Goal: Task Accomplishment & Management: Manage account settings

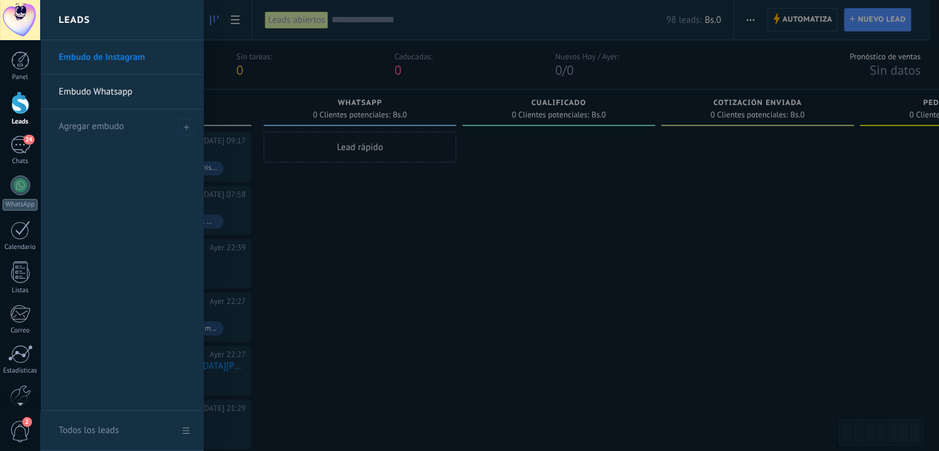
click at [15, 104] on div at bounding box center [20, 102] width 19 height 23
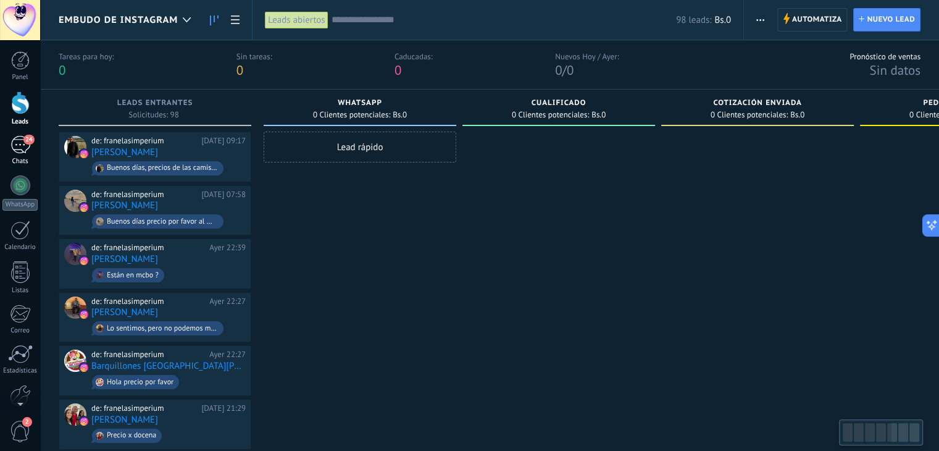
click at [27, 157] on div "Chats" at bounding box center [20, 161] width 36 height 8
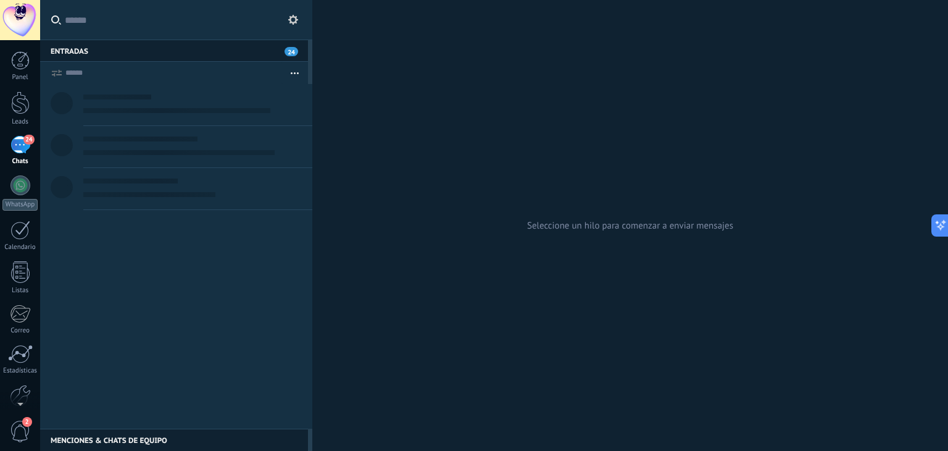
click at [214, 24] on input "text" at bounding box center [184, 20] width 238 height 40
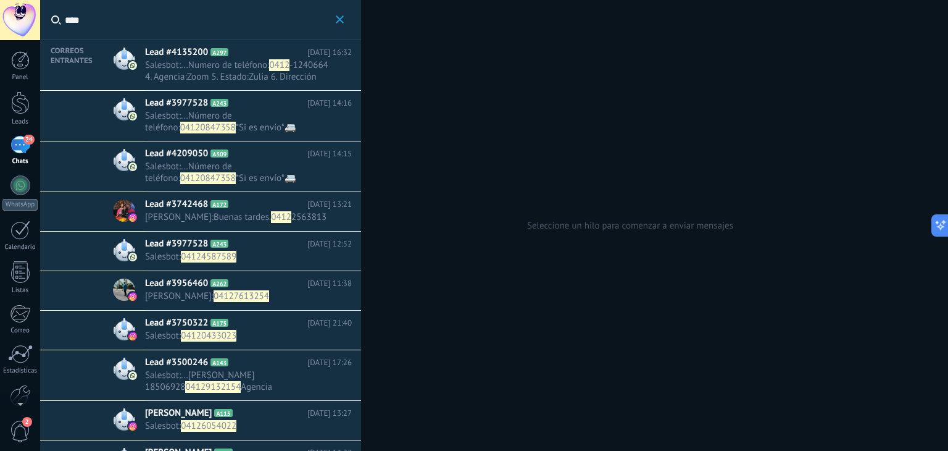
type input "****"
click at [185, 206] on span "Lead #3742468" at bounding box center [176, 204] width 63 height 12
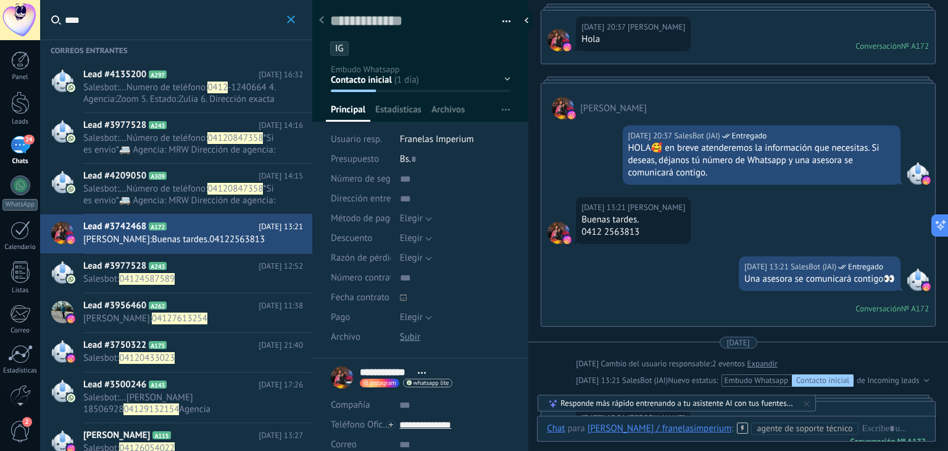
scroll to position [639, 0]
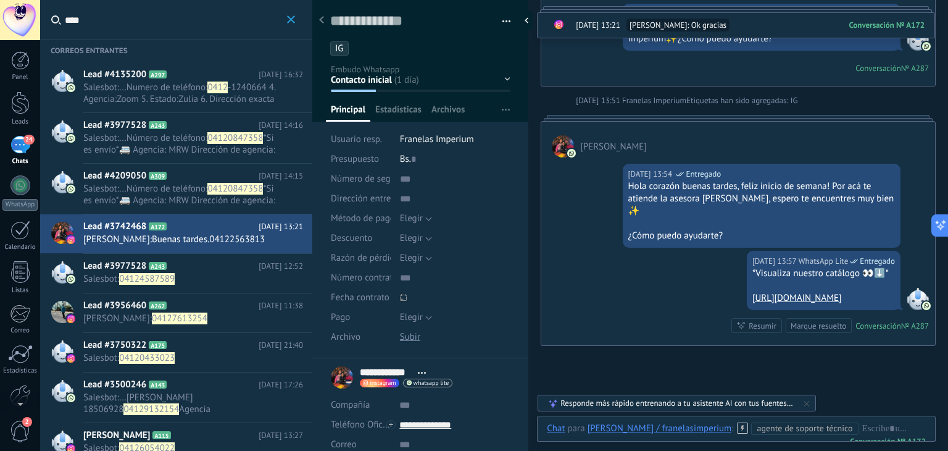
click at [0, 0] on div "Contacto inicial Negociación Tomar decisión Logrado con éxito Ventas Perdidos" at bounding box center [0, 0] width 0 height 0
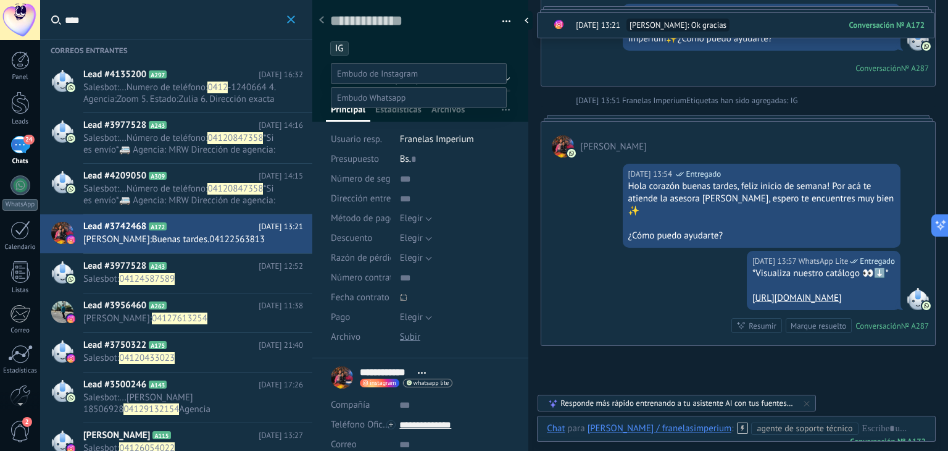
scroll to position [24, 0]
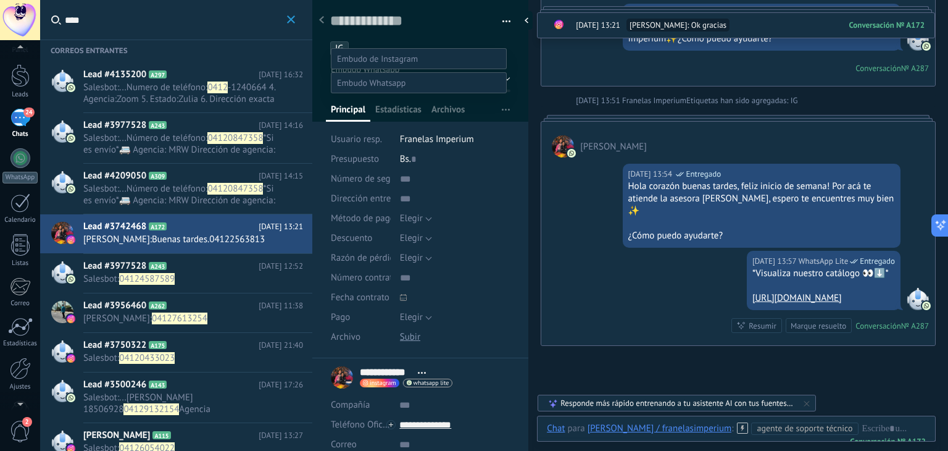
click at [13, 390] on div "Panel Leads 24 Chats WhatsApp Clientes" at bounding box center [20, 235] width 40 height 422
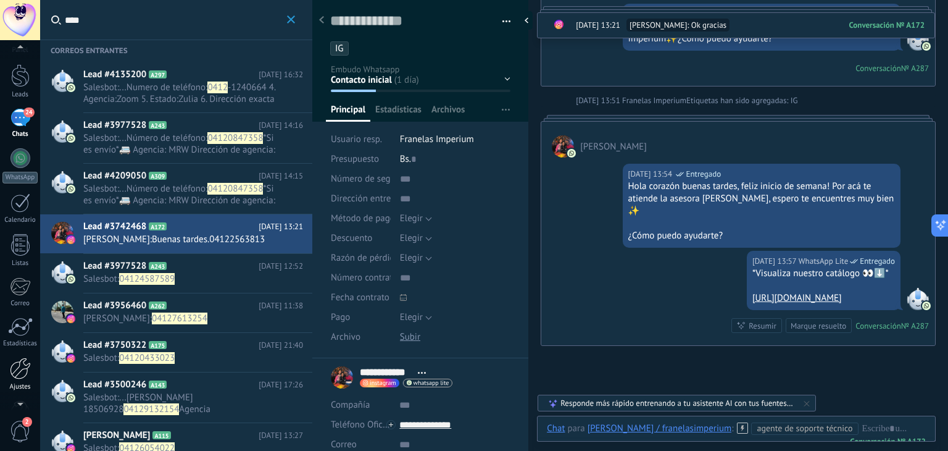
click at [15, 379] on link "Ajustes" at bounding box center [20, 374] width 40 height 33
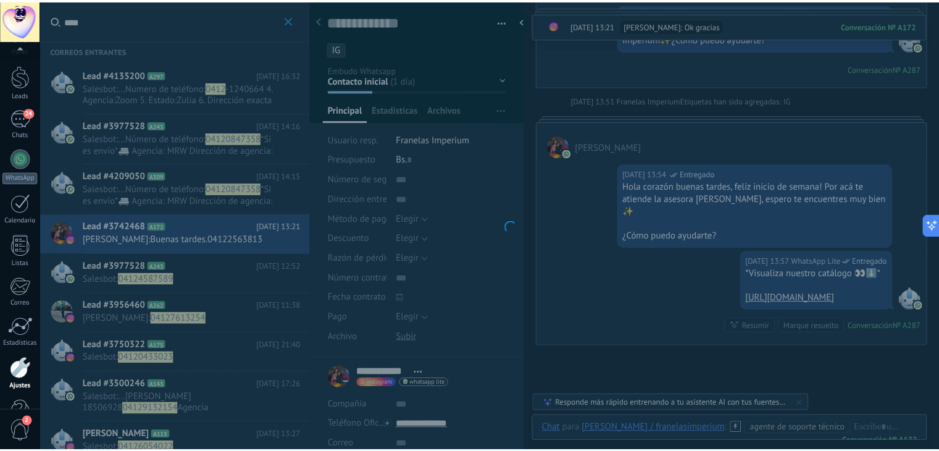
scroll to position [62, 0]
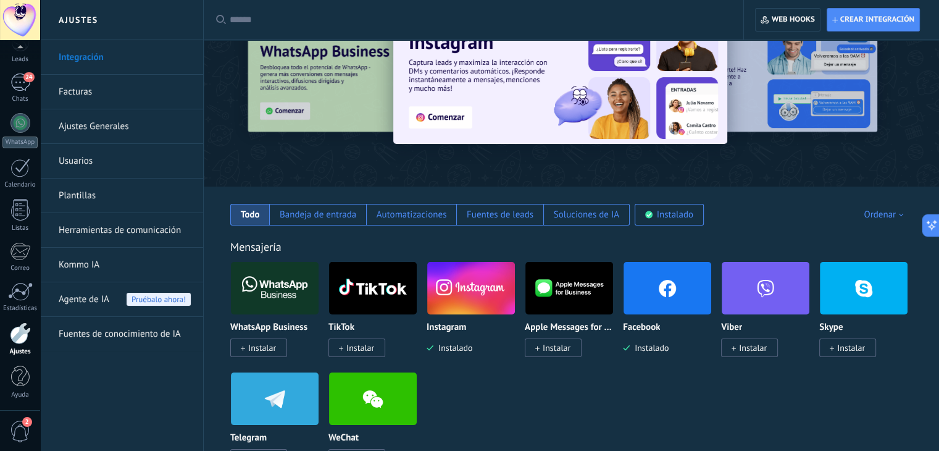
scroll to position [62, 0]
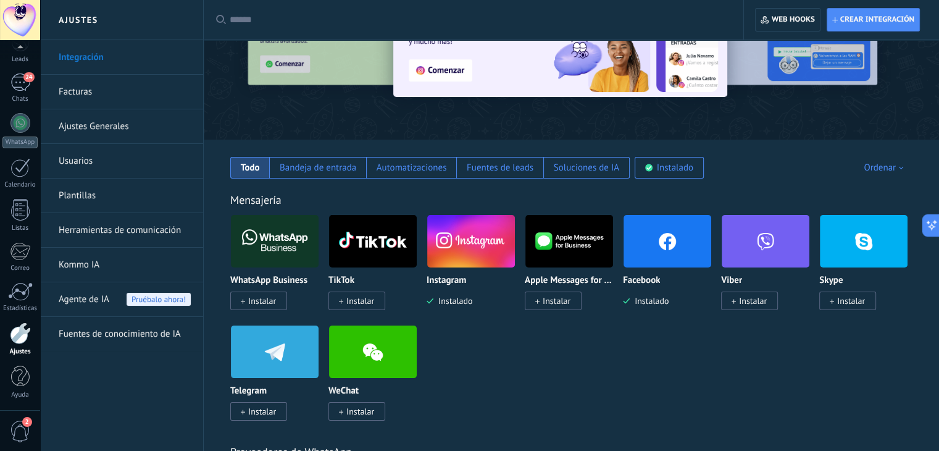
scroll to position [124, 0]
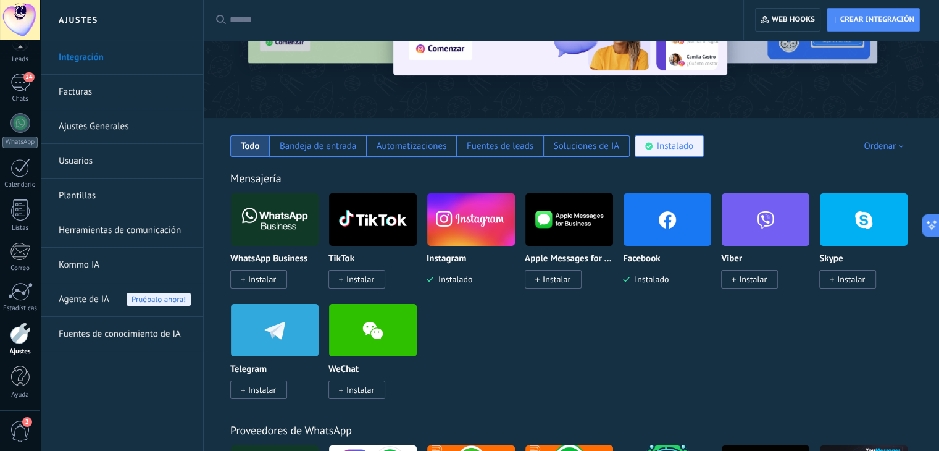
click at [663, 149] on div "Instalado" at bounding box center [675, 146] width 36 height 12
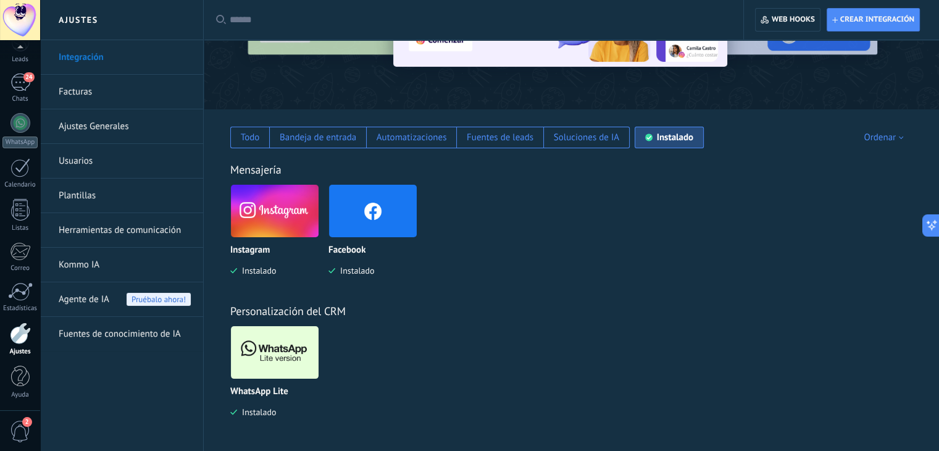
scroll to position [133, 0]
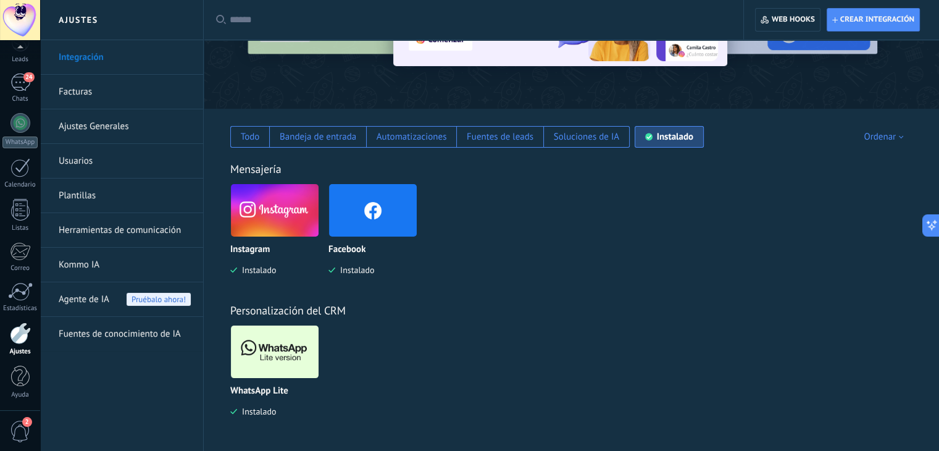
click at [274, 346] on img at bounding box center [275, 352] width 88 height 60
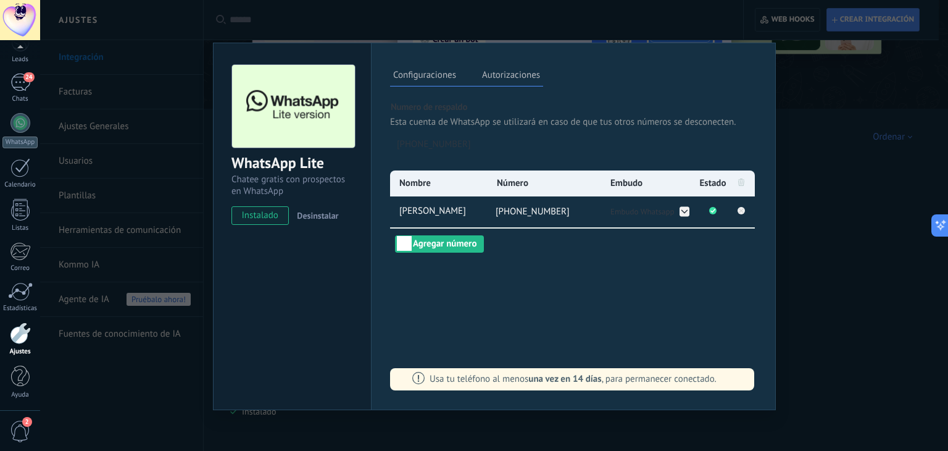
click at [832, 171] on div "WhatsApp Lite Chatee gratis con prospectos en WhatsApp instalado Desinstalar Co…" at bounding box center [494, 225] width 908 height 451
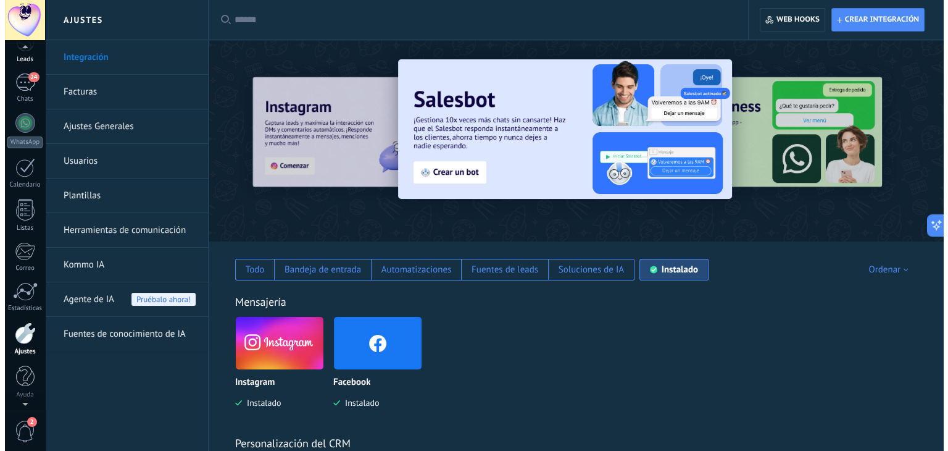
scroll to position [41, 0]
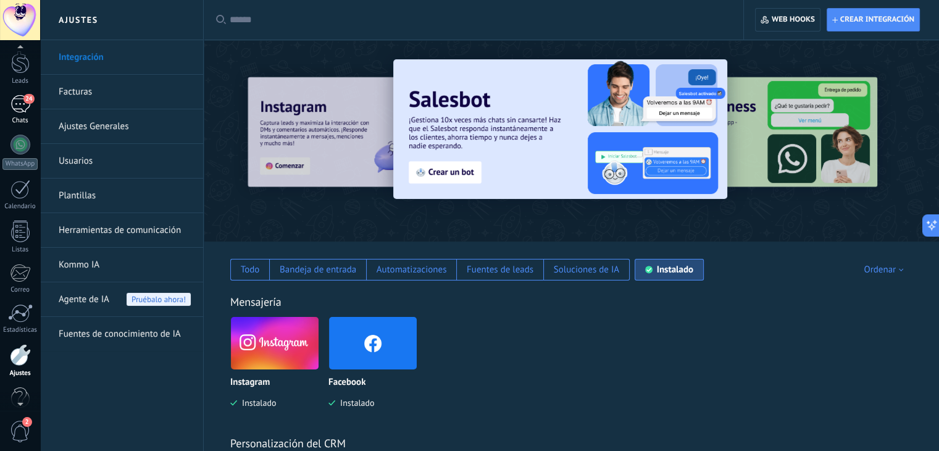
click at [25, 104] on div "24" at bounding box center [20, 104] width 20 height 18
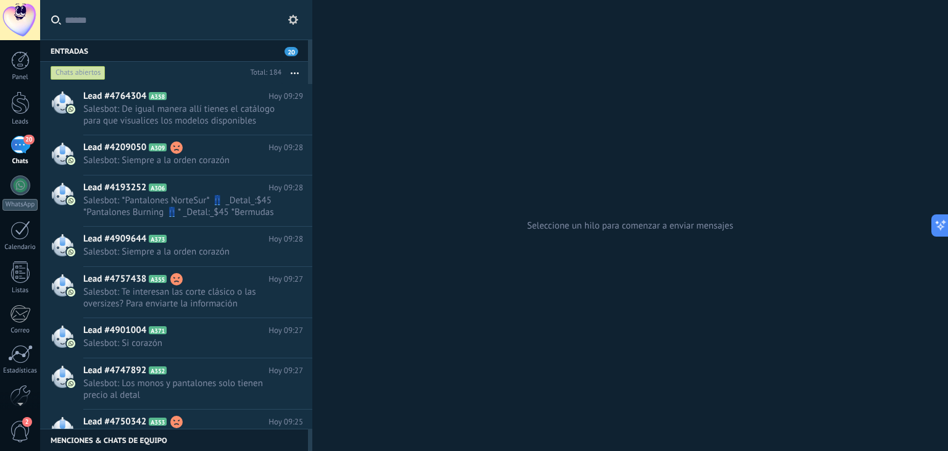
click at [158, 31] on input "text" at bounding box center [184, 20] width 238 height 40
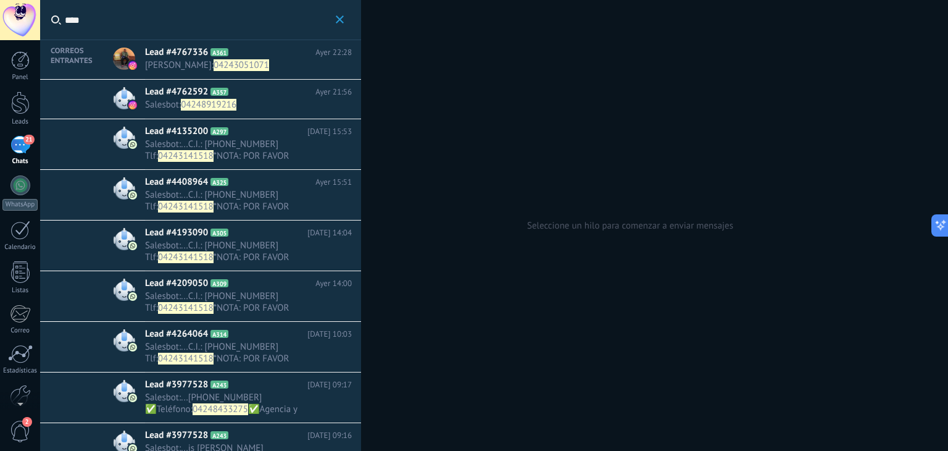
type input "****"
click at [252, 86] on h2 "Lead #4762592 A357" at bounding box center [230, 92] width 170 height 12
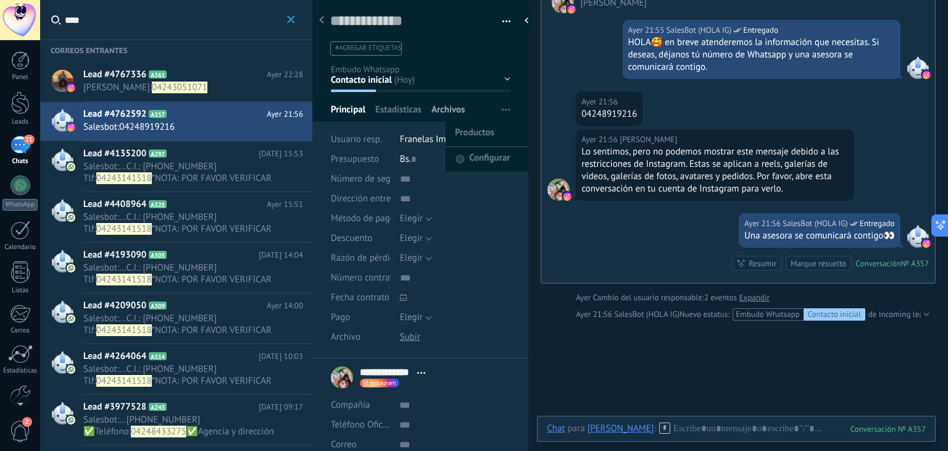
scroll to position [141, 0]
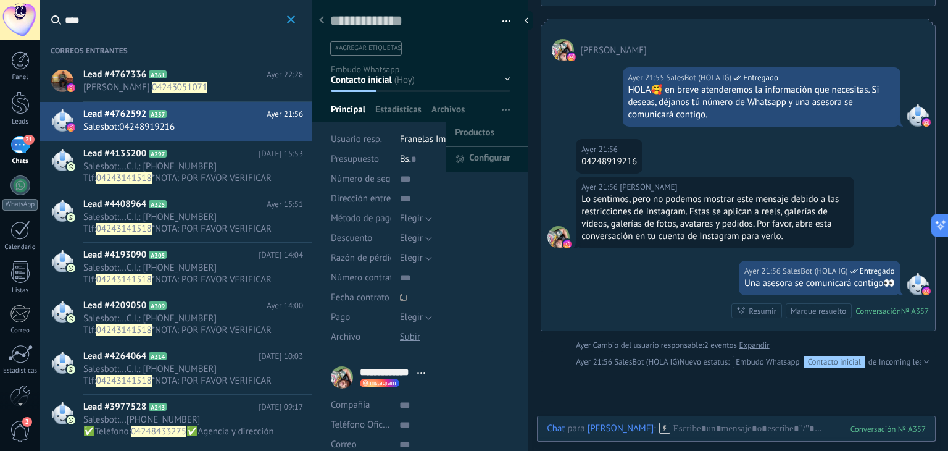
click at [0, 0] on div "Contacto inicial Negociación Tomar decisión Logrado con éxito Ventas Perdidos" at bounding box center [0, 0] width 0 height 0
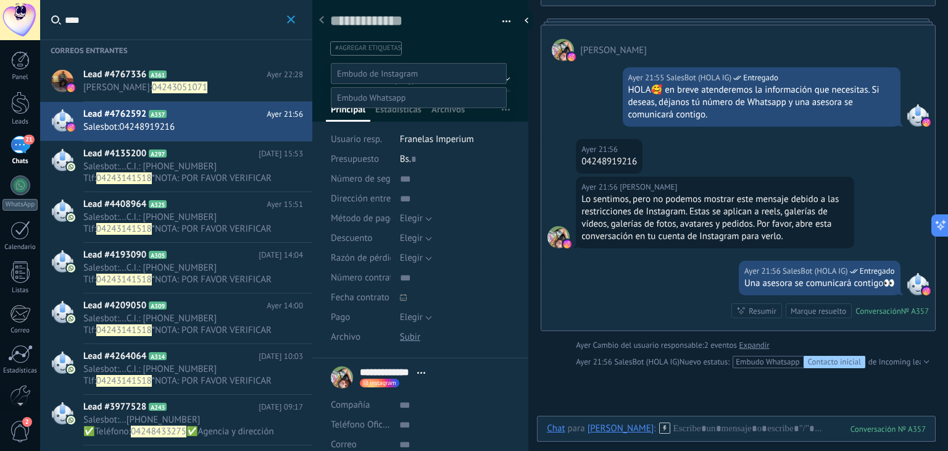
scroll to position [24, 0]
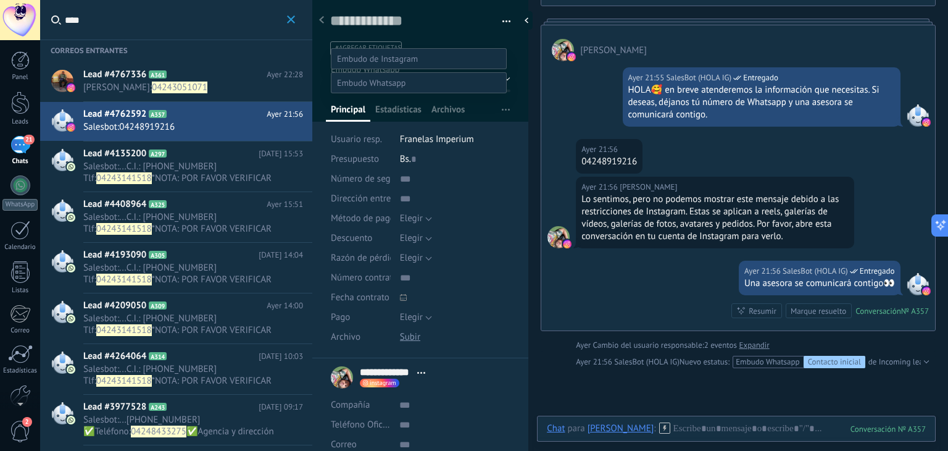
click at [0, 0] on label "Contacto inicial" at bounding box center [0, 0] width 0 height 0
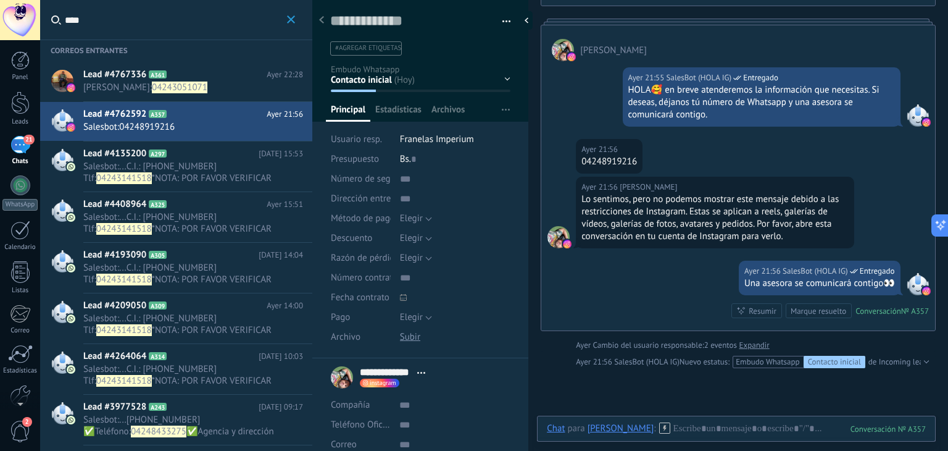
click at [198, 83] on span "04243051071" at bounding box center [180, 88] width 56 height 12
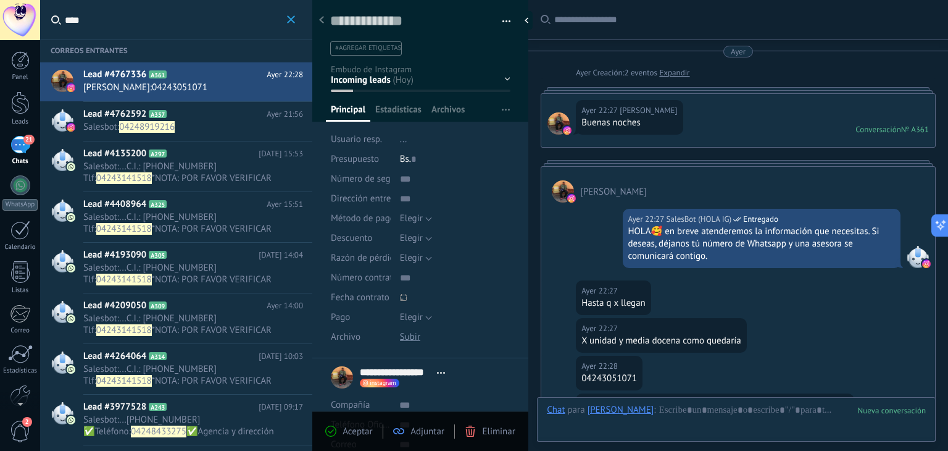
scroll to position [18, 0]
click at [0, 0] on div "WHATSAPP Cualificado Cotización enviada Pedido creado Pedido completado" at bounding box center [0, 0] width 0 height 0
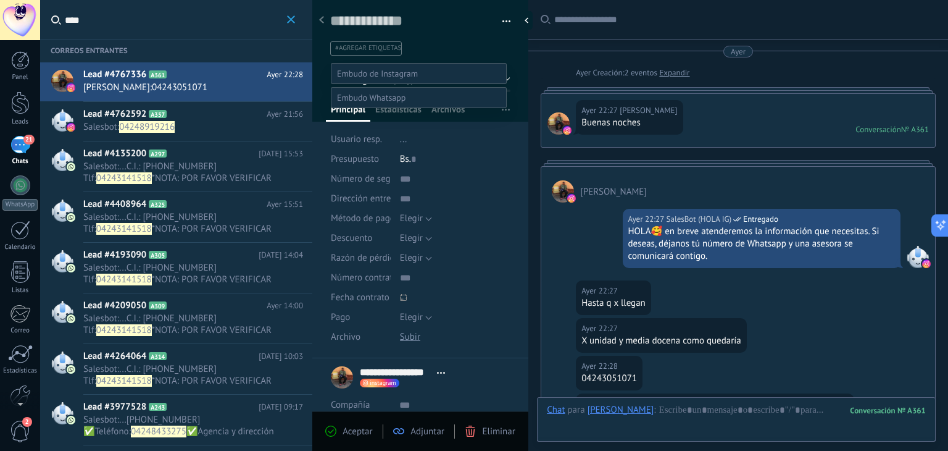
scroll to position [269, 0]
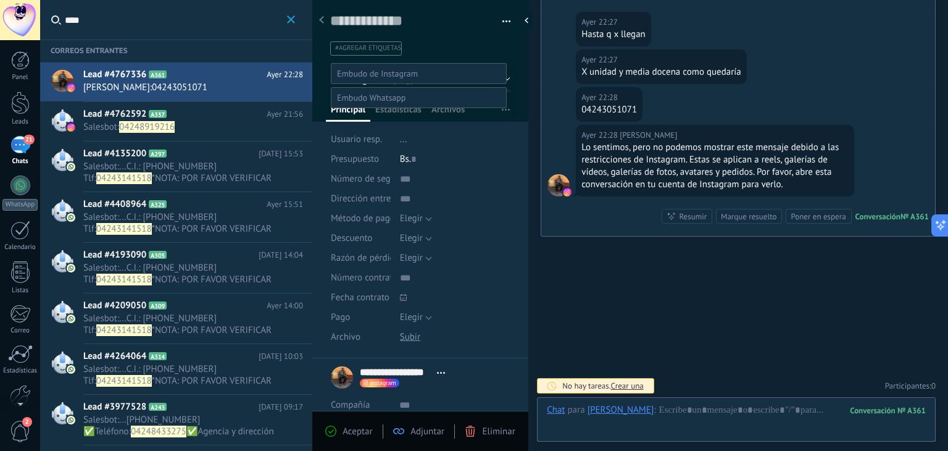
click at [0, 0] on label "WHATSAPP" at bounding box center [0, 0] width 0 height 0
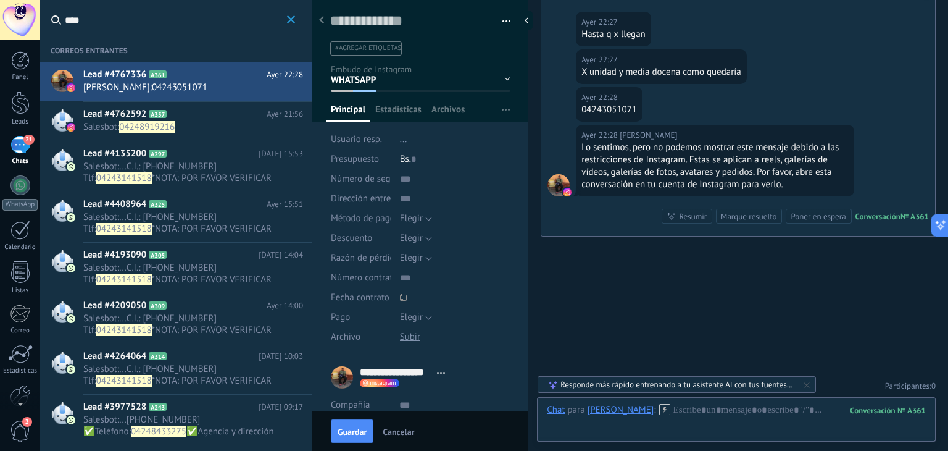
scroll to position [0, 0]
click at [0, 0] on div "WHATSAPP Cualificado Cotización enviada Pedido creado Pedido completado" at bounding box center [0, 0] width 0 height 0
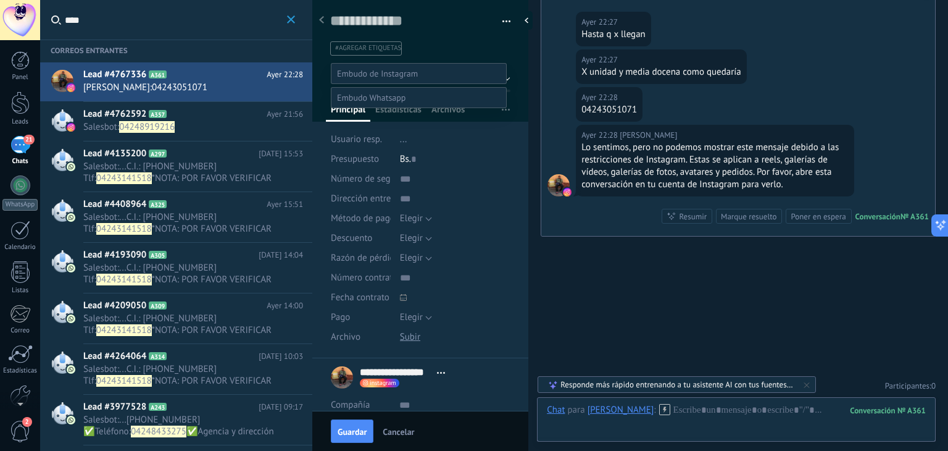
click at [381, 103] on span at bounding box center [371, 97] width 69 height 11
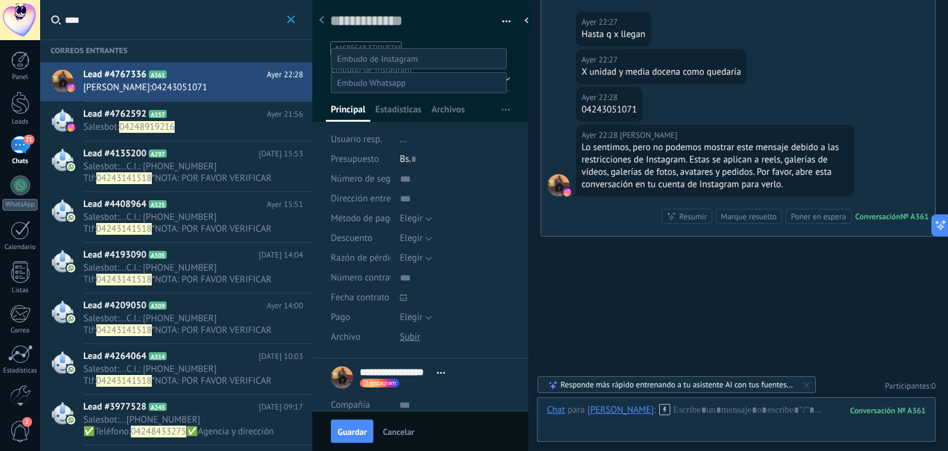
click at [387, 77] on span at bounding box center [371, 82] width 69 height 11
click at [383, 53] on span at bounding box center [377, 58] width 81 height 11
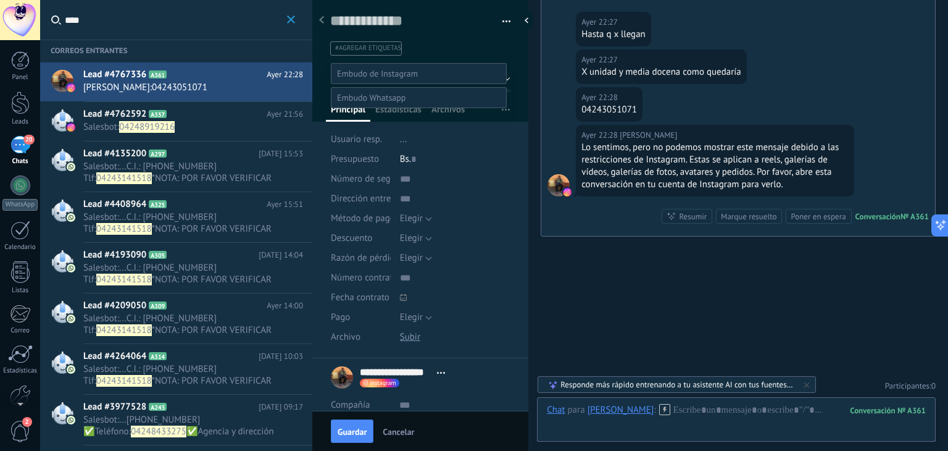
click at [0, 0] on label "WHATSAPP" at bounding box center [0, 0] width 0 height 0
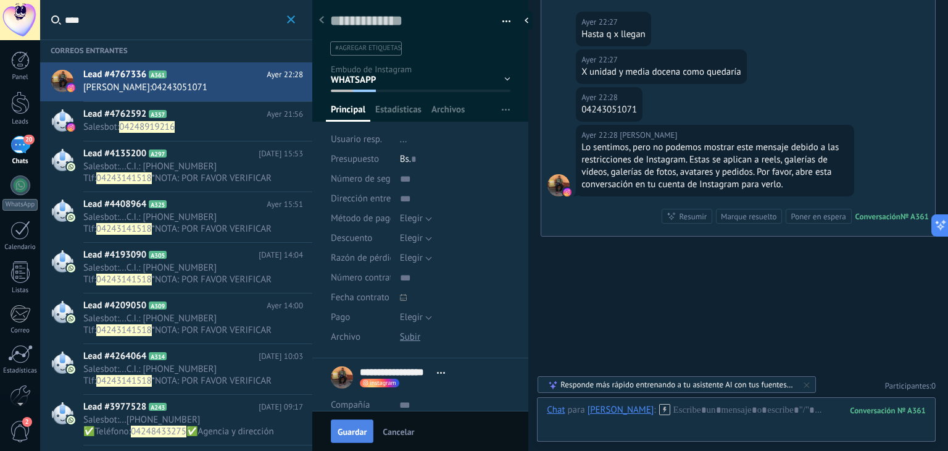
click at [358, 427] on span "Guardar" at bounding box center [352, 431] width 29 height 9
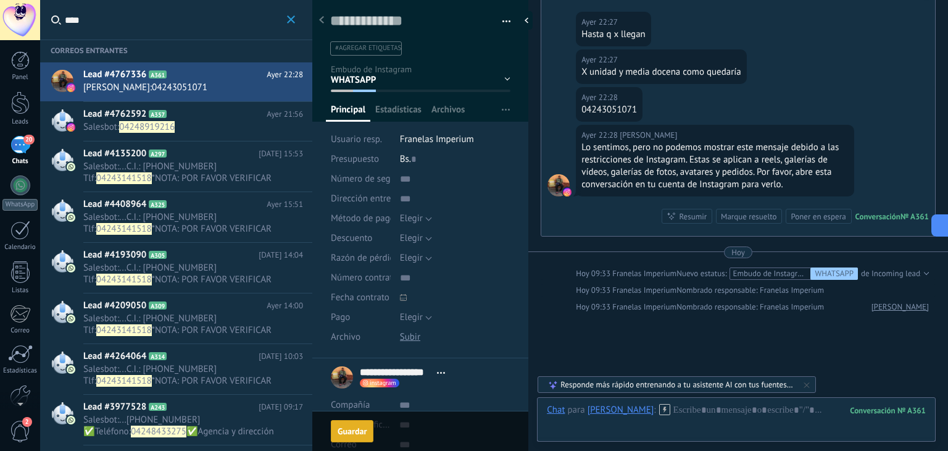
scroll to position [345, 0]
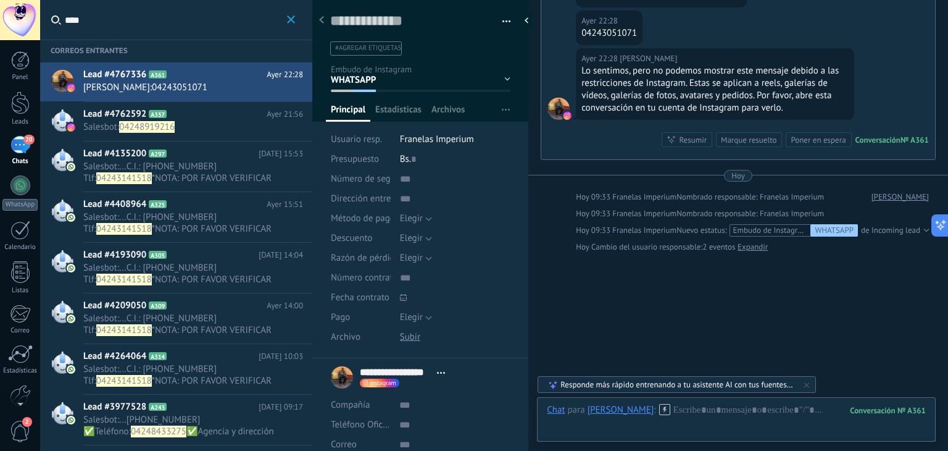
click at [165, 115] on span "A357" at bounding box center [158, 114] width 18 height 8
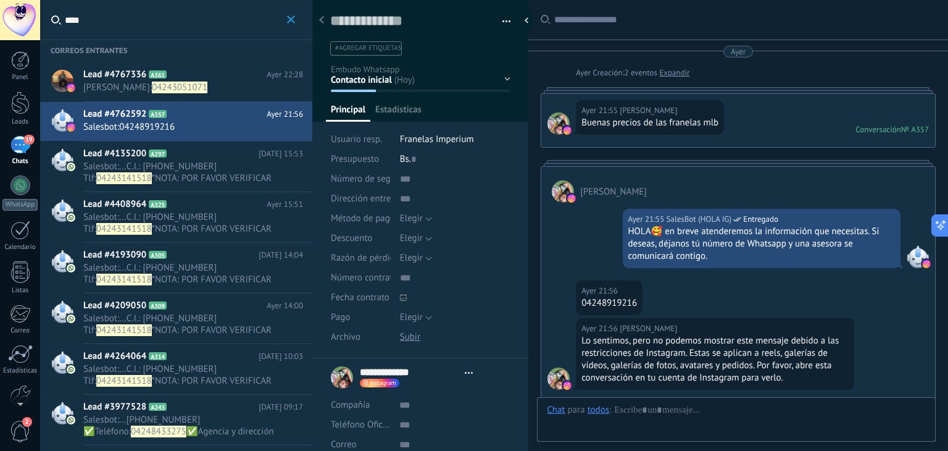
click at [0, 0] on div "Contacto inicial Negociación Tomar decisión Logrado con éxito Ventas Perdidos" at bounding box center [0, 0] width 0 height 0
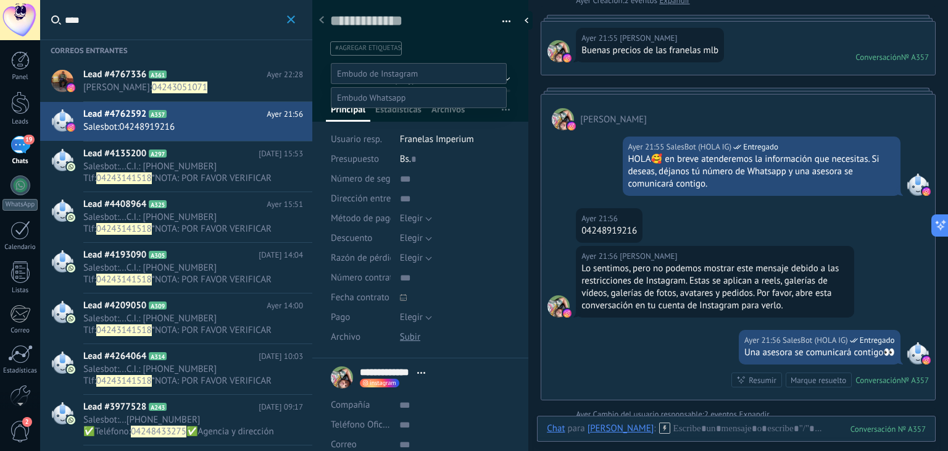
scroll to position [24, 0]
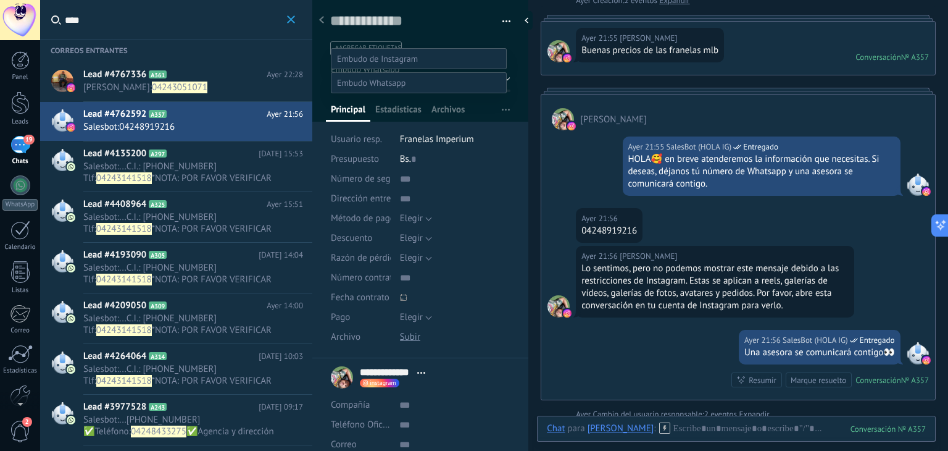
click at [367, 77] on span at bounding box center [371, 82] width 69 height 11
click at [384, 53] on span at bounding box center [377, 58] width 81 height 11
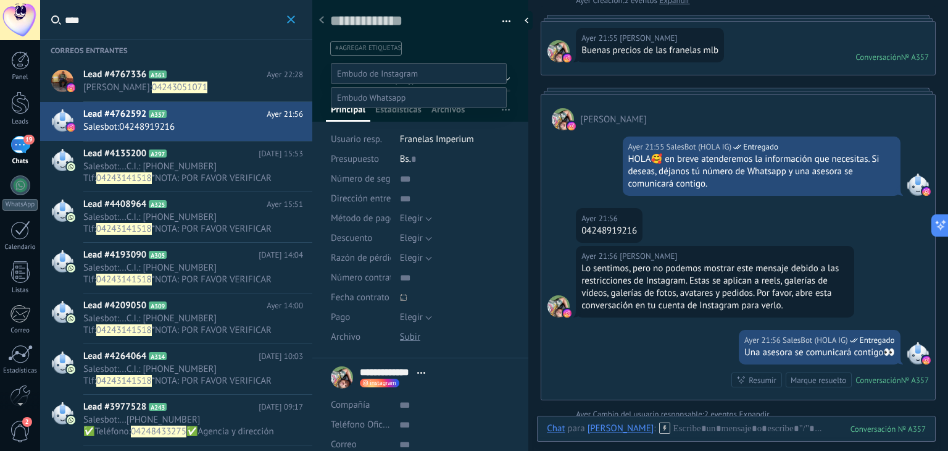
click at [377, 68] on span at bounding box center [377, 73] width 81 height 11
click at [377, 74] on span at bounding box center [377, 73] width 81 height 11
click at [0, 0] on label "WHATSAPP" at bounding box center [0, 0] width 0 height 0
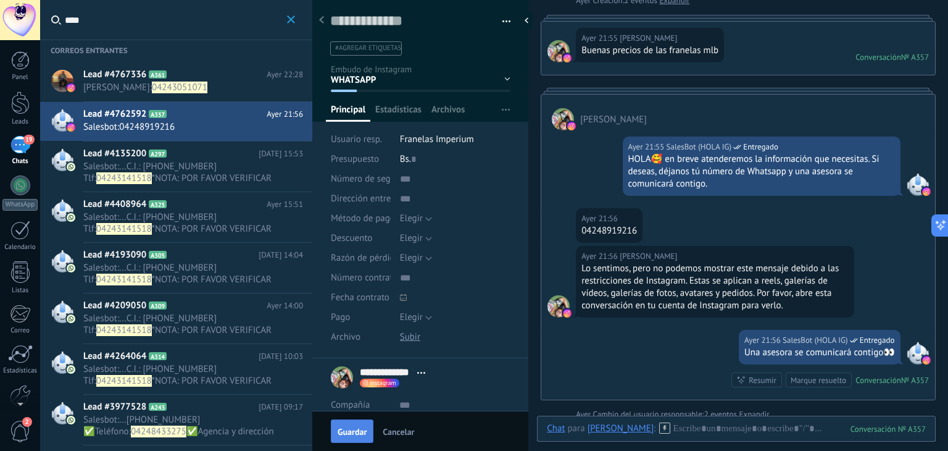
click at [366, 428] on span "Guardar" at bounding box center [352, 431] width 29 height 9
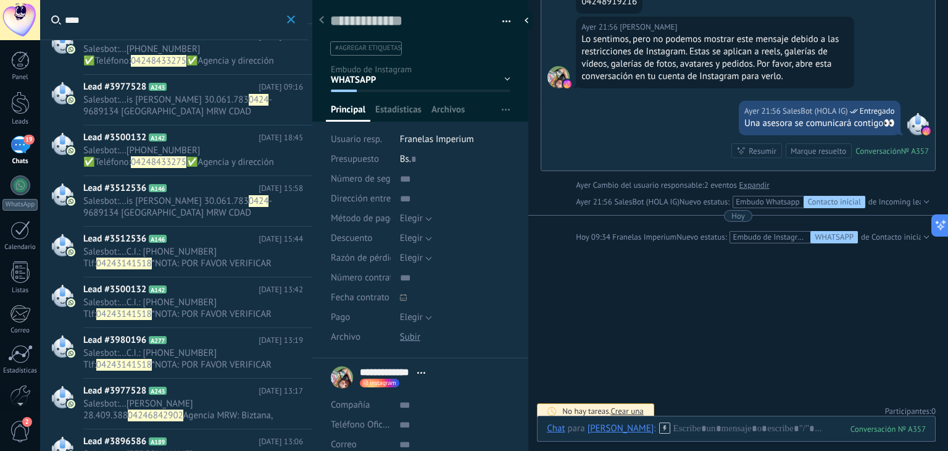
scroll to position [671, 0]
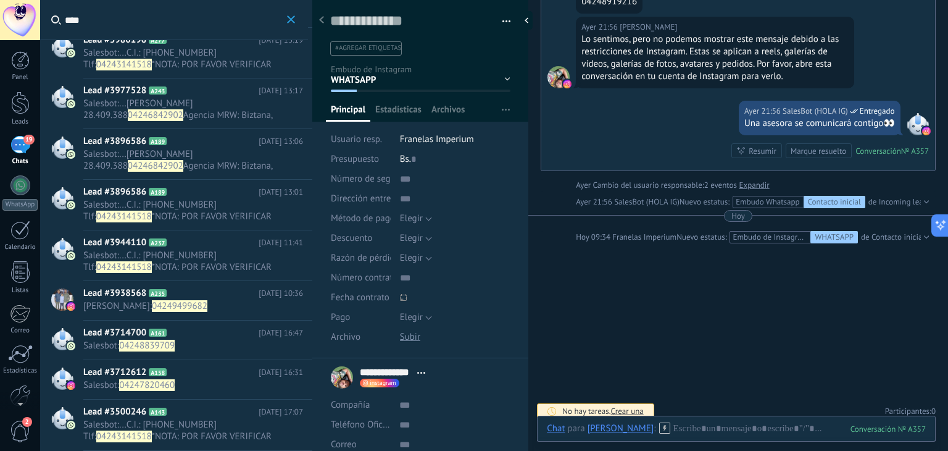
click at [136, 295] on span "Lead #3938568" at bounding box center [114, 293] width 63 height 12
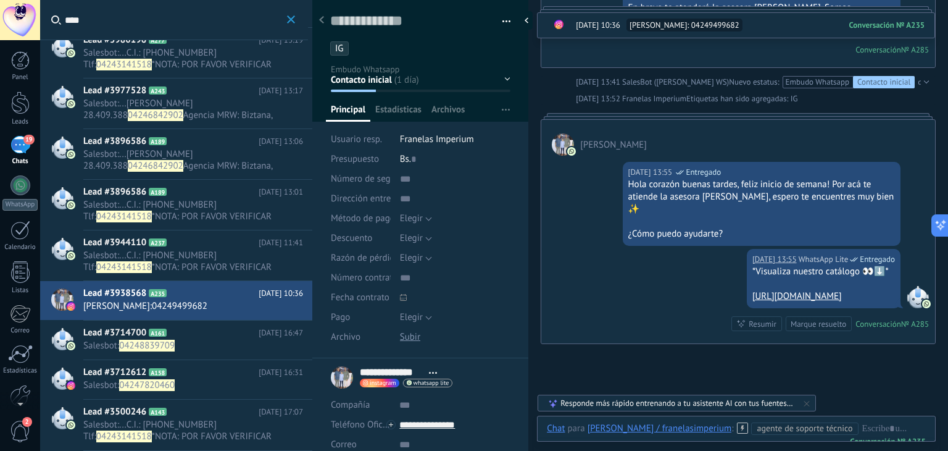
scroll to position [613, 0]
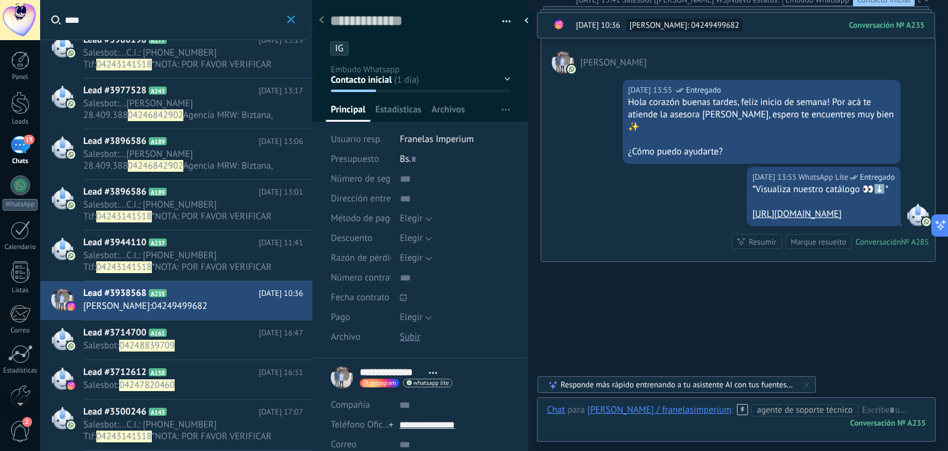
click at [198, 337] on h2 "Lead #3714700 A161" at bounding box center [170, 333] width 175 height 12
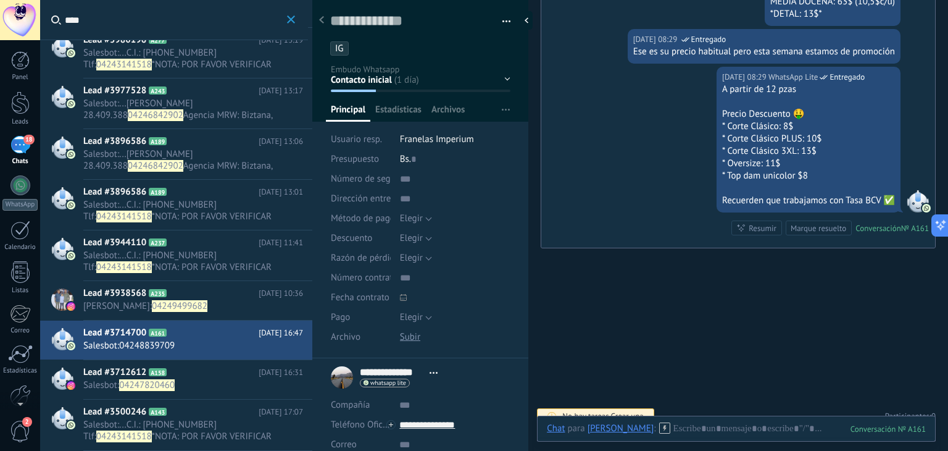
scroll to position [1538, 0]
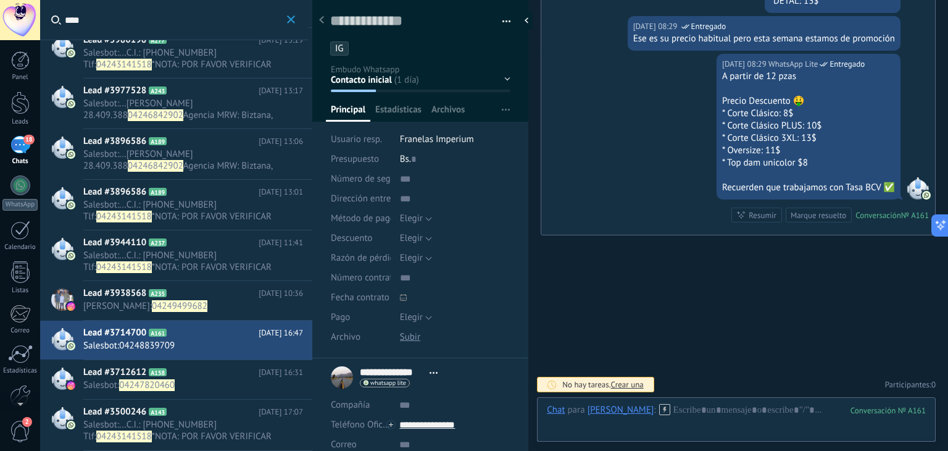
click at [121, 381] on span "04247820460" at bounding box center [147, 385] width 56 height 12
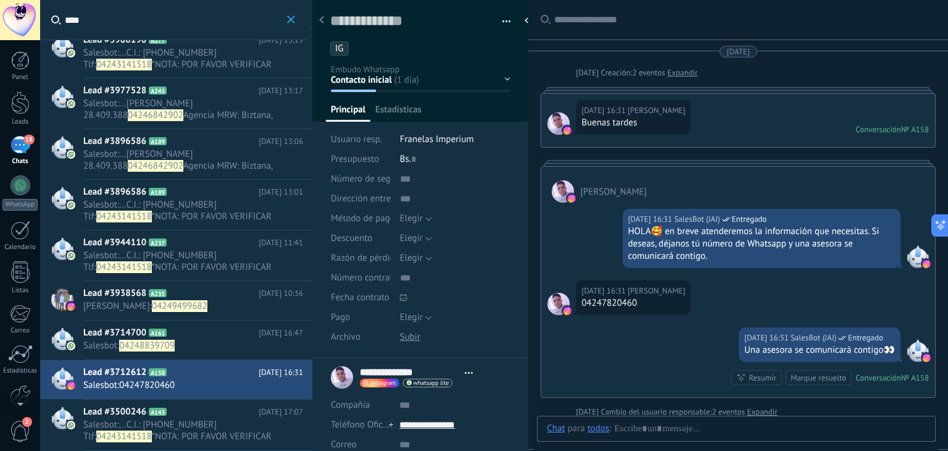
type textarea "**********"
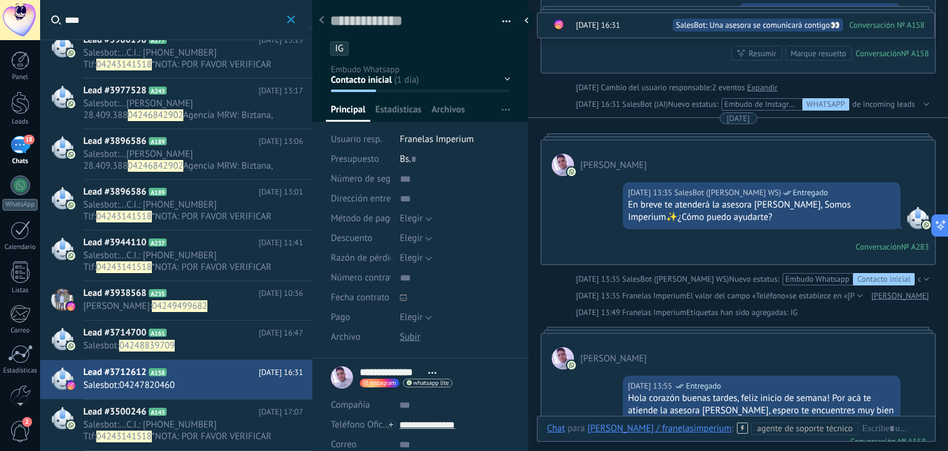
scroll to position [632, 0]
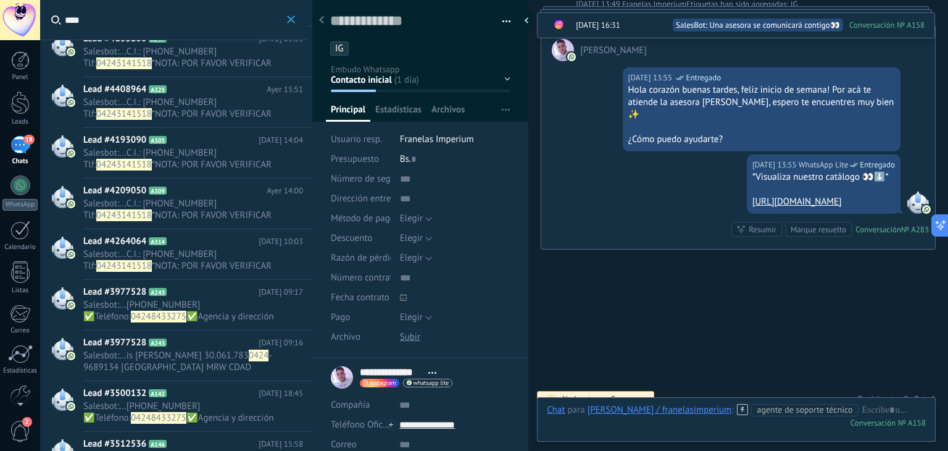
click at [93, 22] on input "****" at bounding box center [174, 20] width 219 height 40
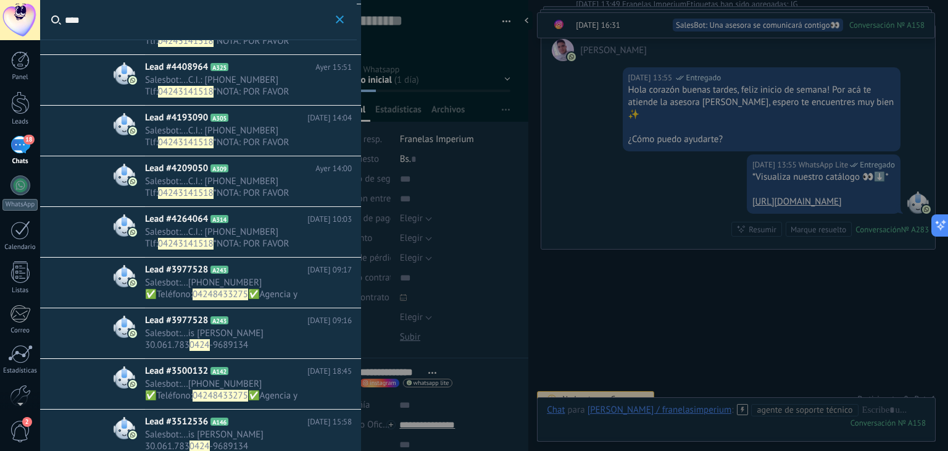
scroll to position [76, 0]
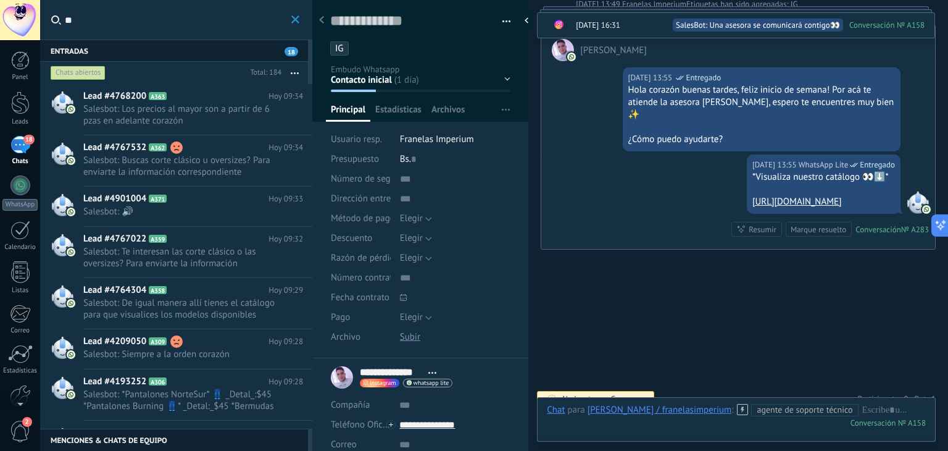
type input "*"
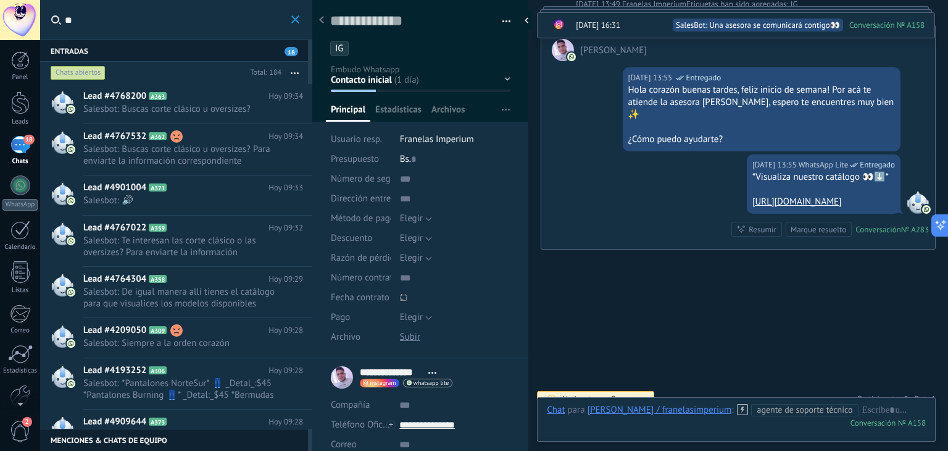
type input "*"
click at [7, 112] on link "Leads" at bounding box center [20, 108] width 40 height 35
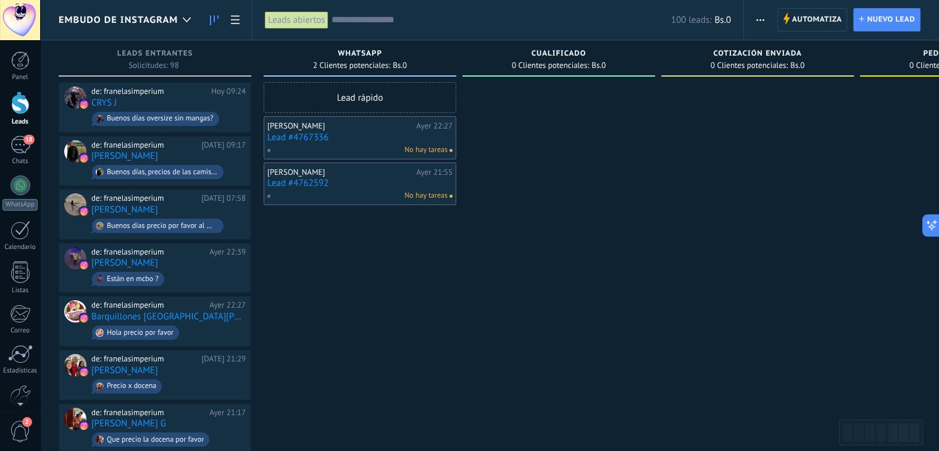
click at [296, 138] on link "Lead #4767336" at bounding box center [359, 137] width 185 height 10
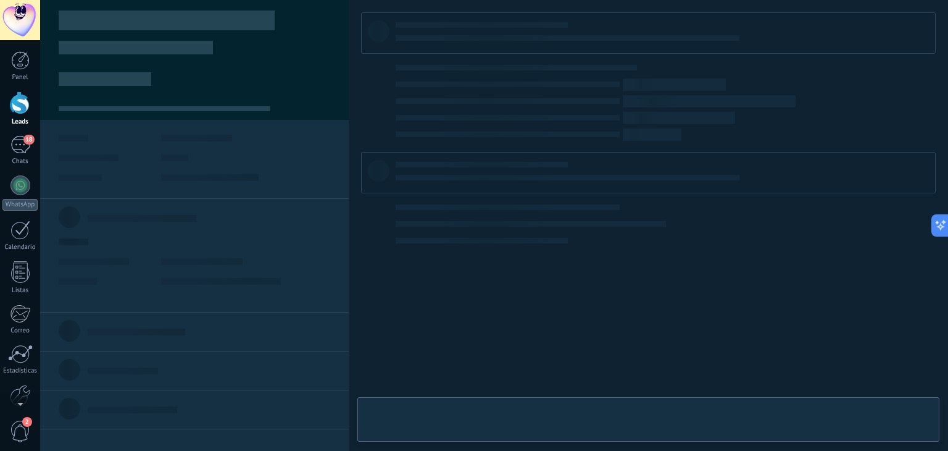
type textarea "**********"
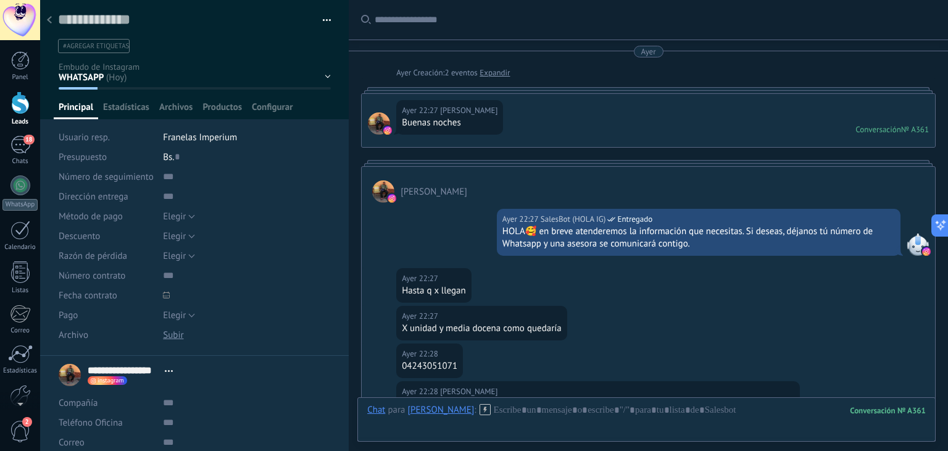
scroll to position [304, 0]
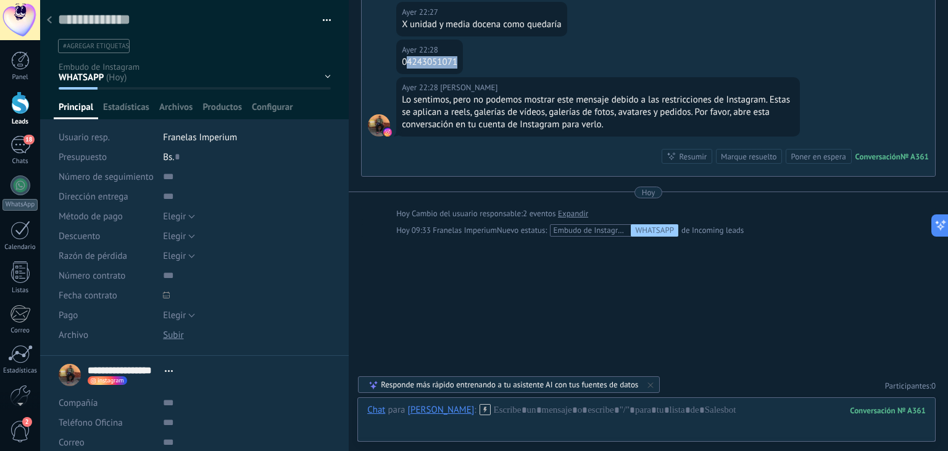
drag, startPoint x: 405, startPoint y: 58, endPoint x: 489, endPoint y: 58, distance: 84.0
click at [489, 58] on div "[DATE] 22:28 [PERSON_NAME] 04243051071" at bounding box center [649, 59] width 574 height 38
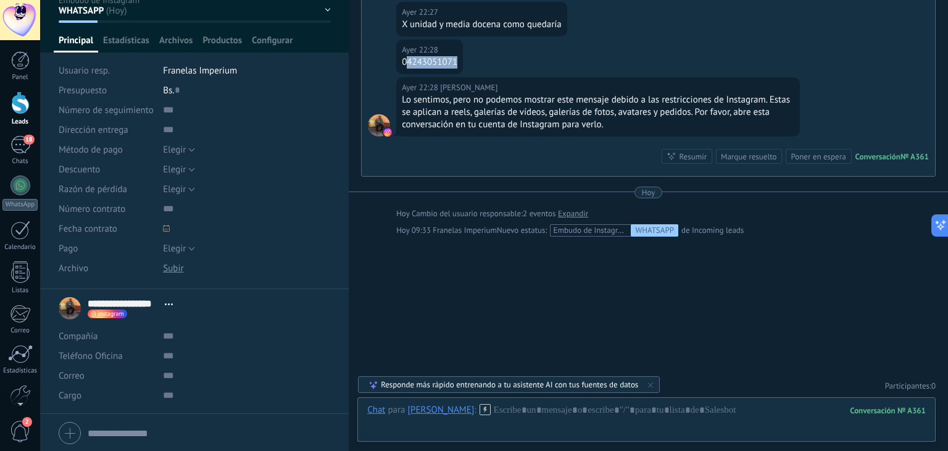
scroll to position [107, 0]
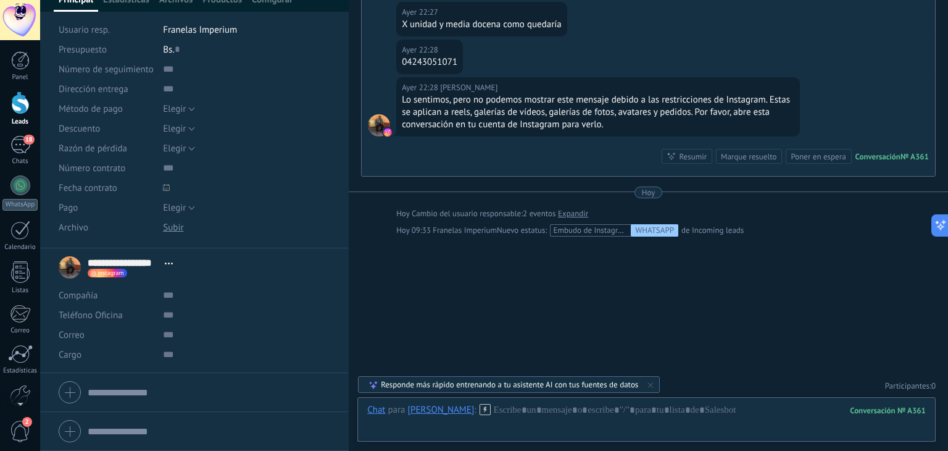
click at [143, 315] on div "Teléfono Oficina Ofic. directo Celular Fax Casa Otro Teléfono Oficina" at bounding box center [106, 315] width 95 height 20
click at [186, 315] on input "text" at bounding box center [246, 315] width 167 height 20
drag, startPoint x: 407, startPoint y: 63, endPoint x: 458, endPoint y: 67, distance: 51.4
click at [458, 67] on div "[DATE] 22:28 [PERSON_NAME] 04243051071" at bounding box center [429, 57] width 67 height 35
copy div "4243051071"
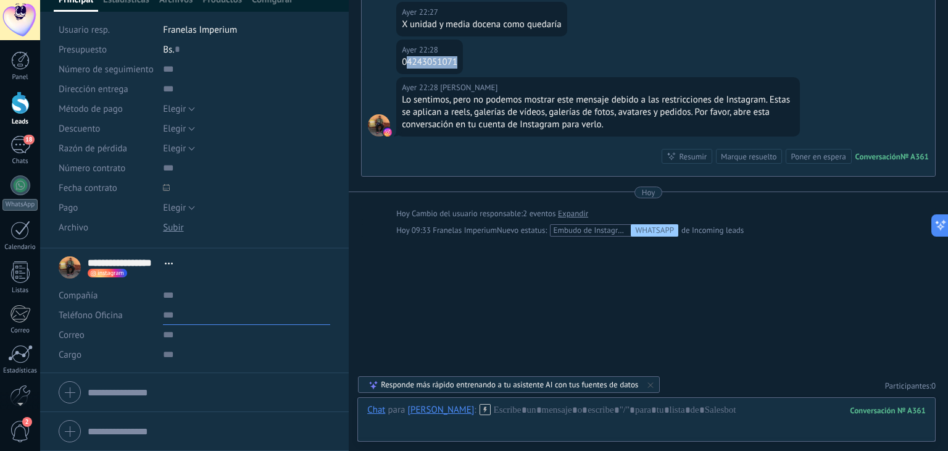
click at [186, 312] on input "text" at bounding box center [246, 315] width 167 height 20
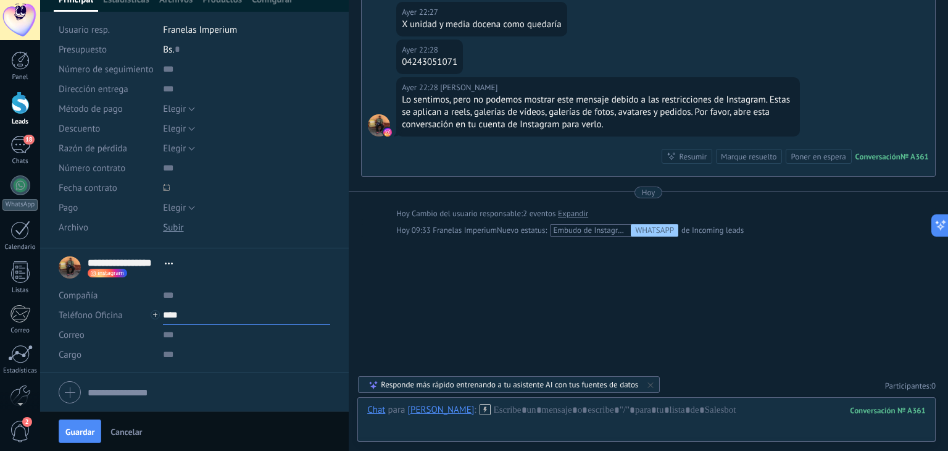
paste input "**********"
click at [205, 347] on input "text" at bounding box center [246, 355] width 167 height 20
click at [209, 316] on input "**********" at bounding box center [246, 315] width 167 height 20
type input "**********"
click at [242, 363] on div "[PERSON_NAME] (WhatsApp)" at bounding box center [237, 356] width 146 height 21
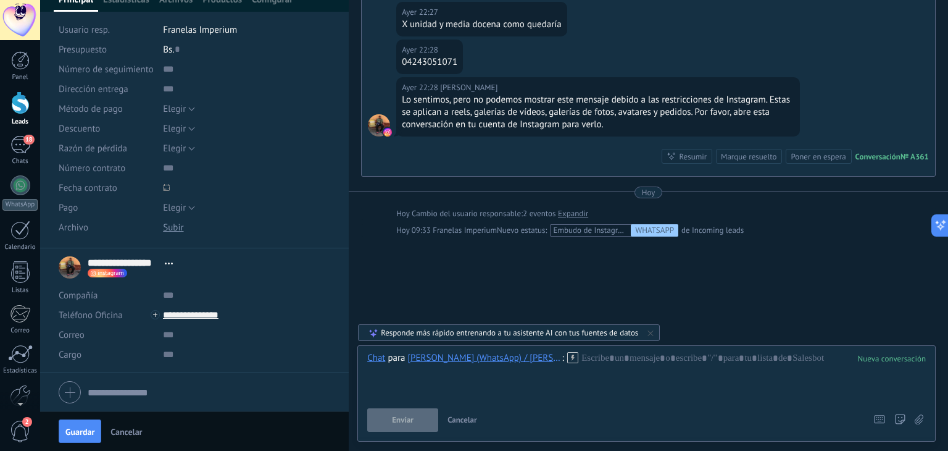
click at [571, 356] on icon at bounding box center [572, 357] width 11 height 11
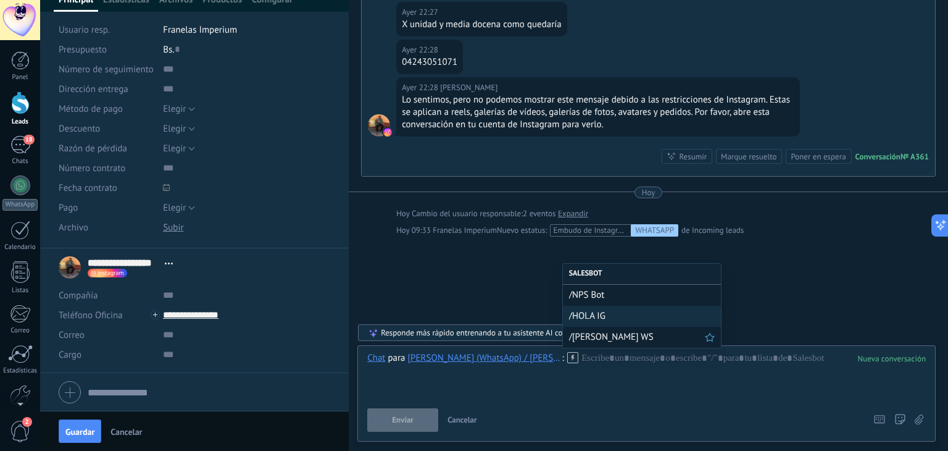
click at [578, 337] on span "/[PERSON_NAME] WS" at bounding box center [637, 337] width 136 height 12
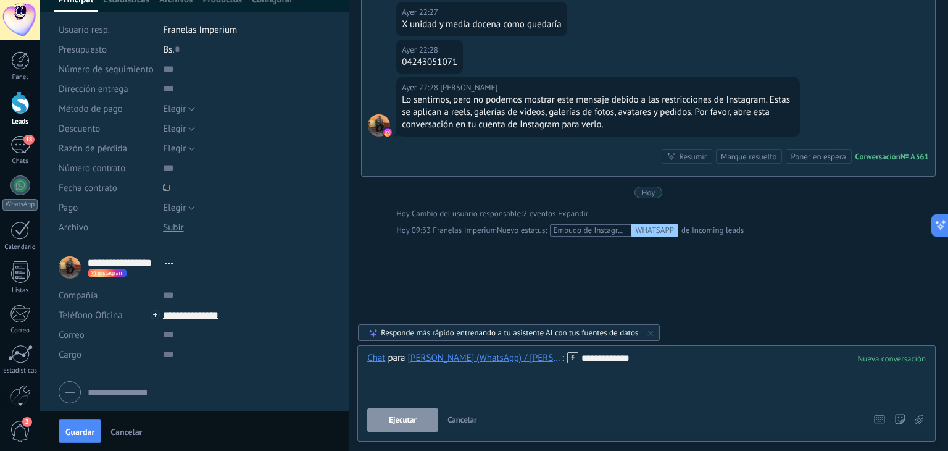
click at [408, 417] on span "Ejecutar" at bounding box center [403, 420] width 28 height 9
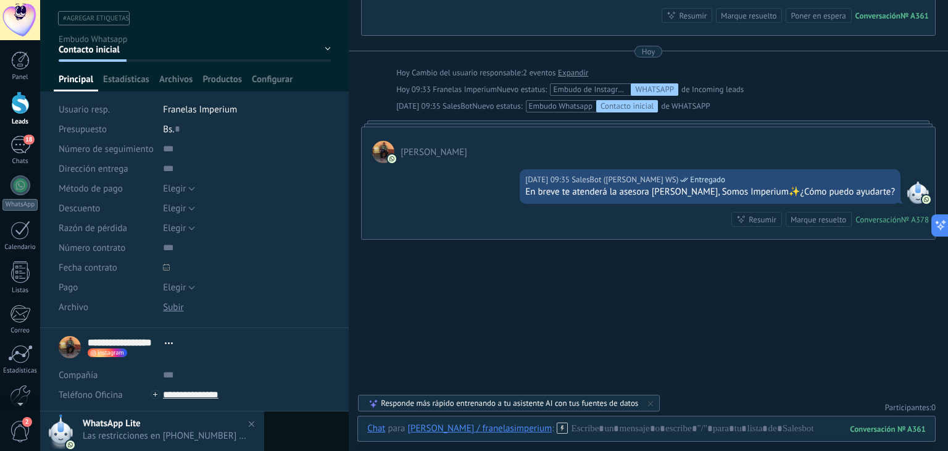
scroll to position [0, 0]
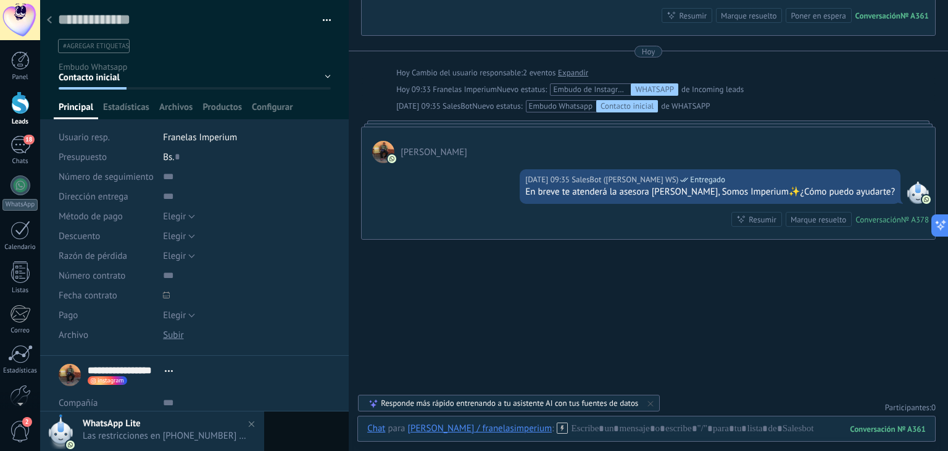
click at [81, 39] on li "#agregar etiquetas" at bounding box center [94, 46] width 72 height 14
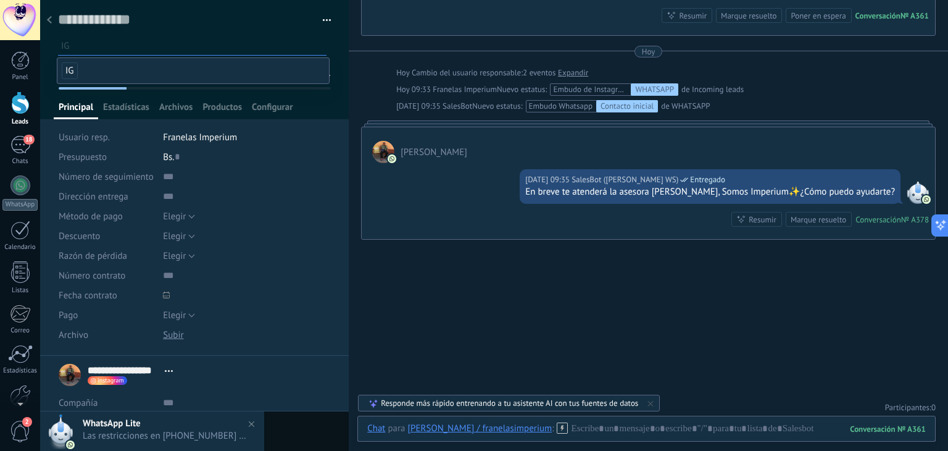
click at [65, 70] on span "IG" at bounding box center [70, 70] width 16 height 17
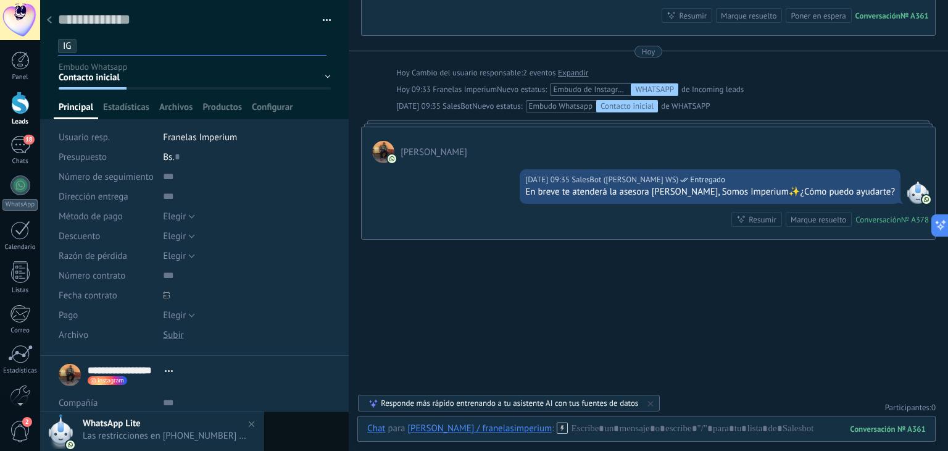
click at [53, 66] on div at bounding box center [194, 59] width 309 height 119
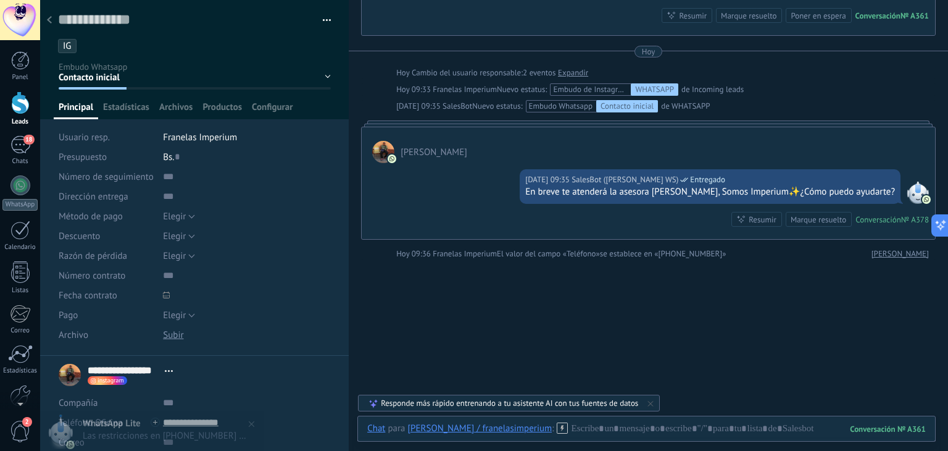
scroll to position [464, 0]
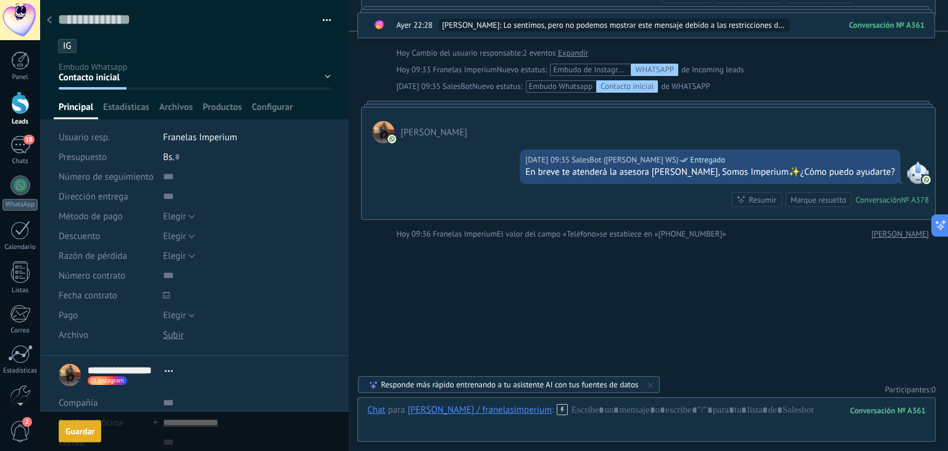
click at [72, 429] on div "Guardar" at bounding box center [79, 431] width 29 height 9
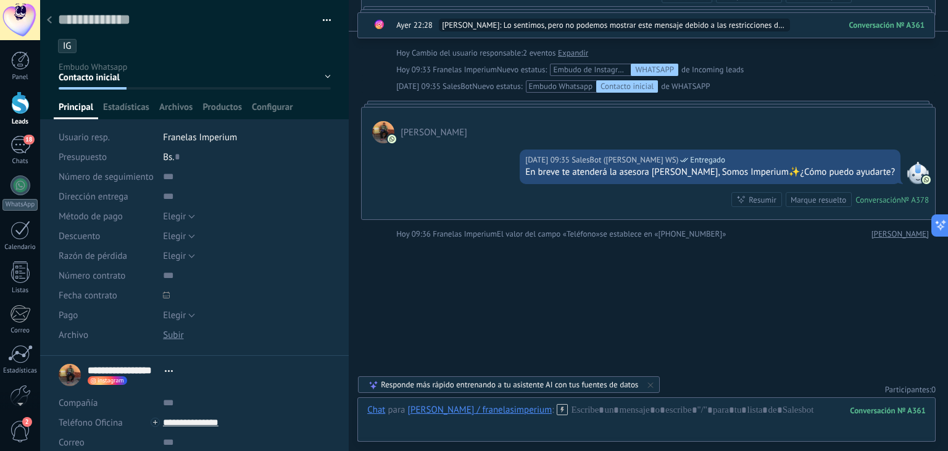
click at [48, 21] on use at bounding box center [49, 19] width 5 height 7
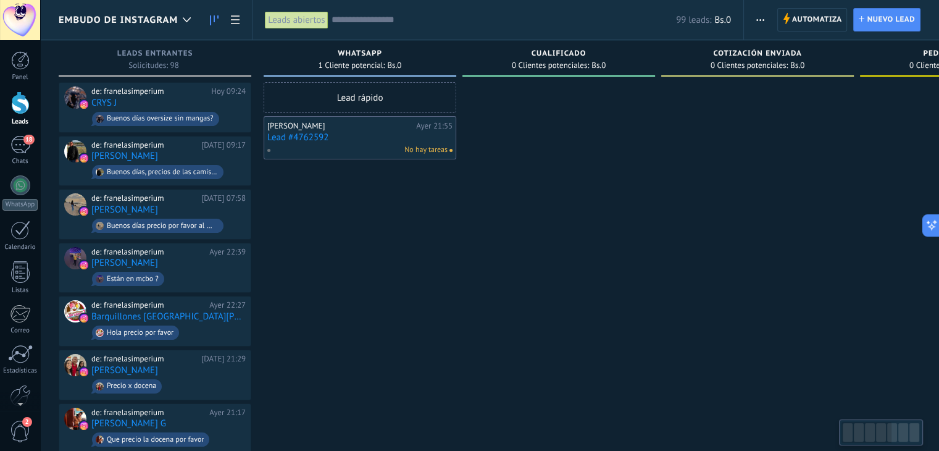
drag, startPoint x: 292, startPoint y: 147, endPoint x: 295, endPoint y: 135, distance: 12.1
click at [295, 135] on link "Lead #4762592" at bounding box center [359, 137] width 185 height 10
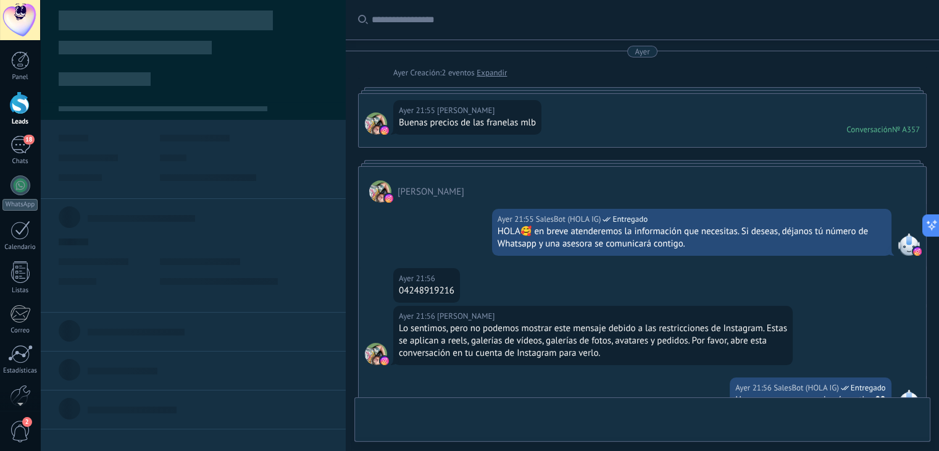
type textarea "**********"
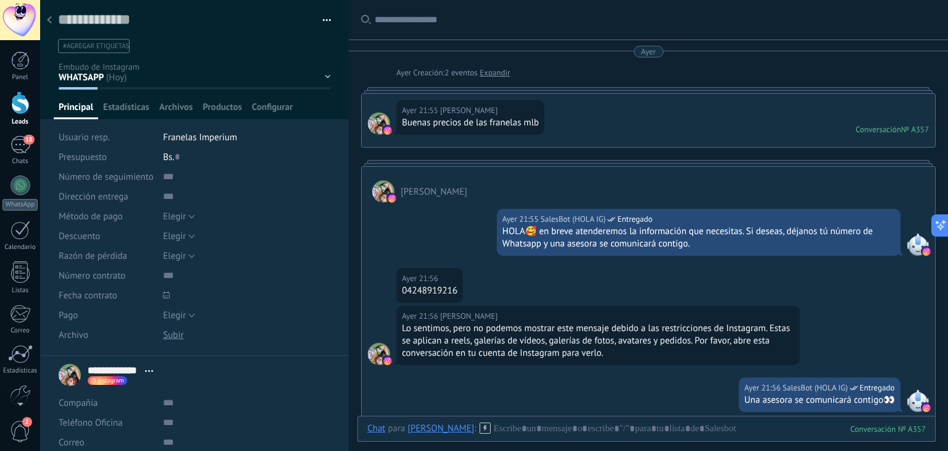
scroll to position [160, 0]
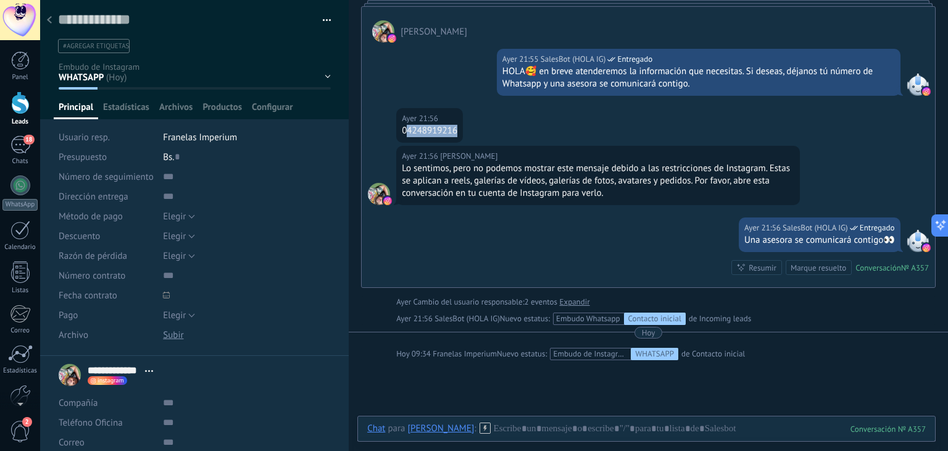
drag, startPoint x: 406, startPoint y: 130, endPoint x: 472, endPoint y: 133, distance: 66.2
click at [472, 133] on div "[DATE] 21:56 [PERSON_NAME] 04248919216" at bounding box center [649, 127] width 574 height 38
copy div "4248919216"
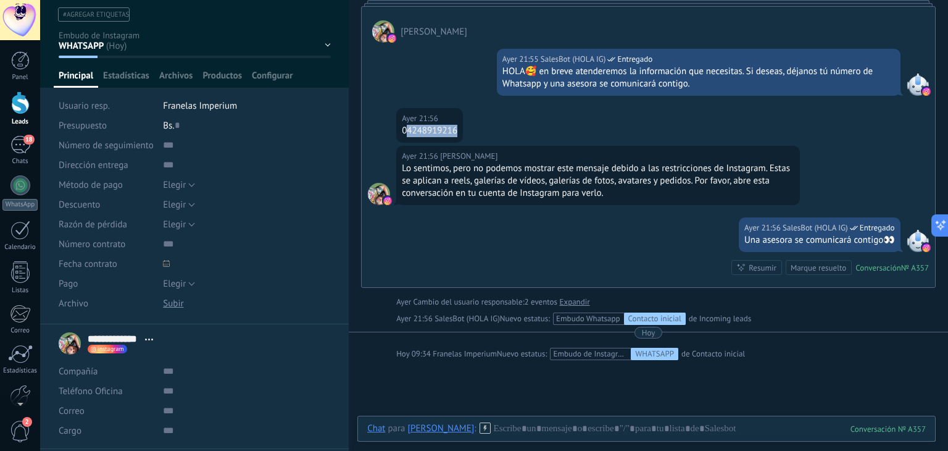
scroll to position [62, 0]
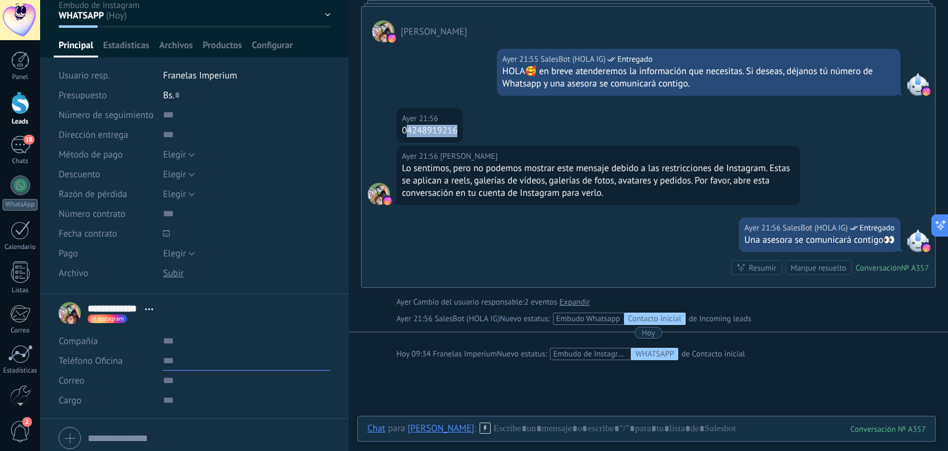
click at [172, 367] on input "text" at bounding box center [246, 361] width 167 height 20
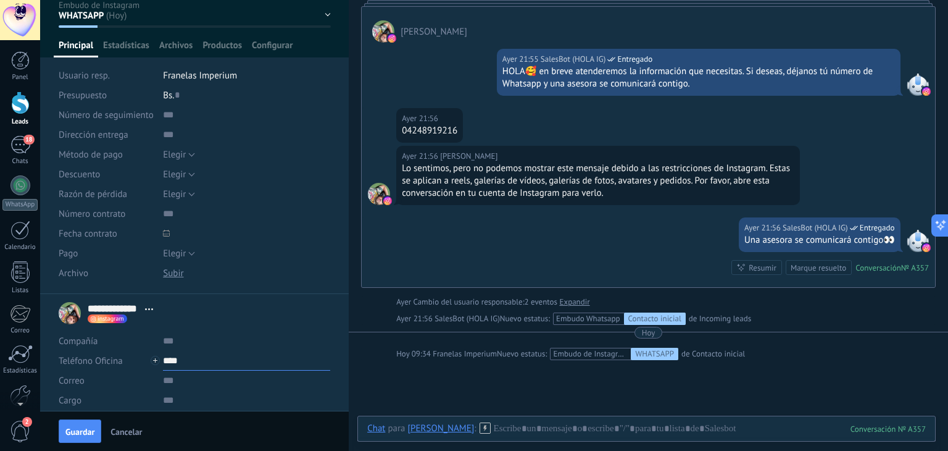
paste input "**********"
click at [87, 435] on span "Guardar" at bounding box center [79, 431] width 29 height 9
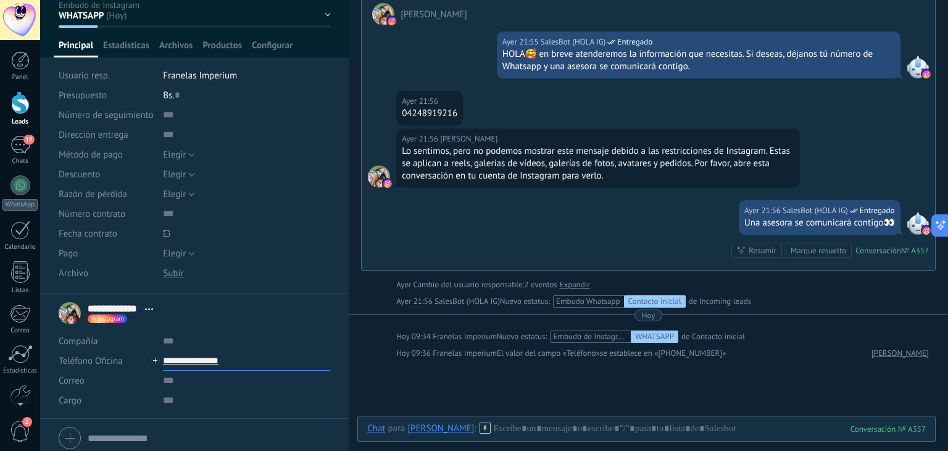
click at [180, 367] on input "**********" at bounding box center [246, 361] width 167 height 20
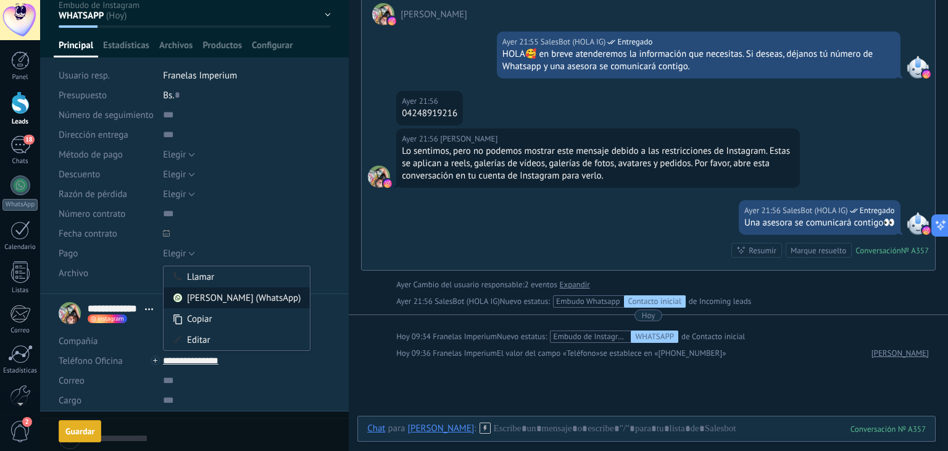
type input "**********"
click at [229, 290] on div "[PERSON_NAME] (WhatsApp)" at bounding box center [237, 297] width 146 height 21
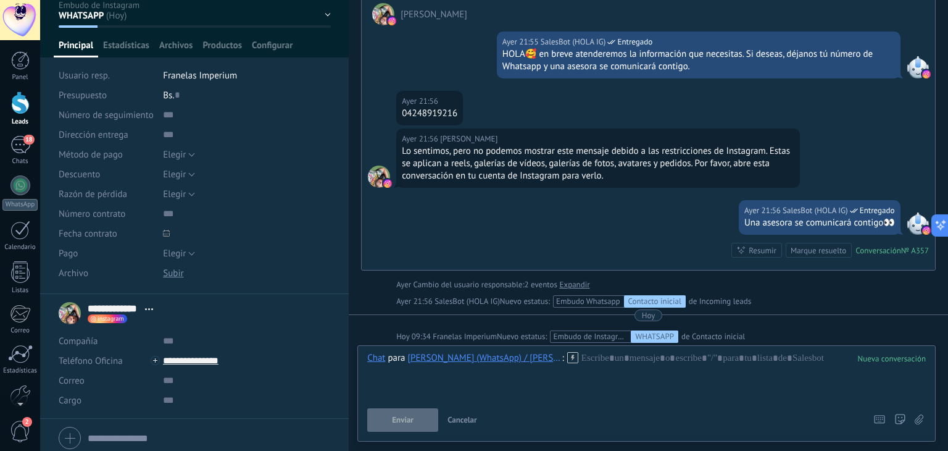
click at [567, 358] on icon at bounding box center [572, 357] width 11 height 11
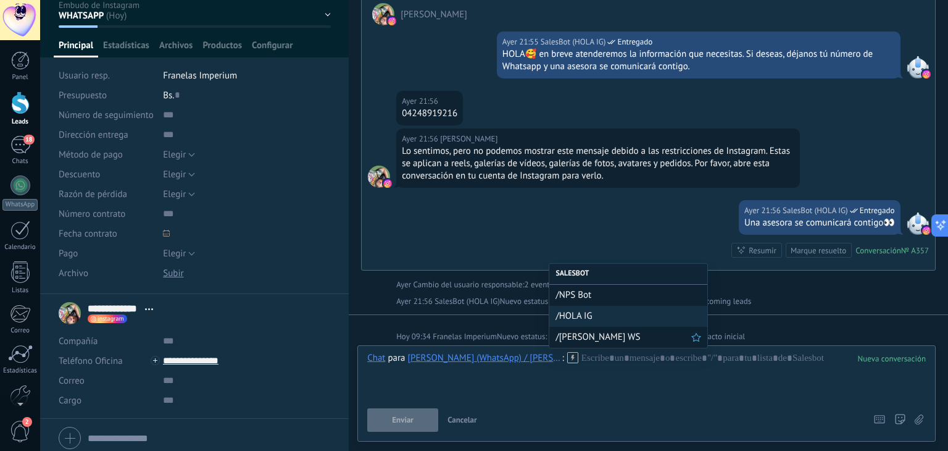
click at [563, 338] on span "/[PERSON_NAME] WS" at bounding box center [624, 337] width 136 height 12
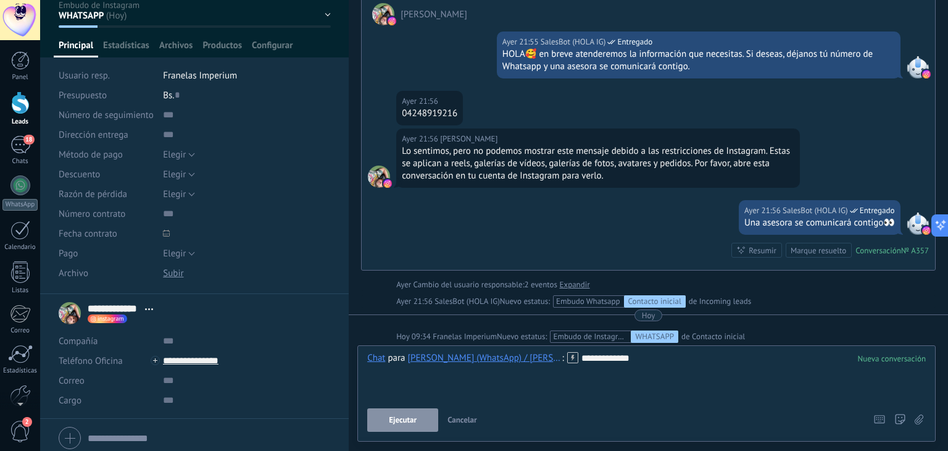
click at [394, 415] on button "Ejecutar" at bounding box center [402, 419] width 71 height 23
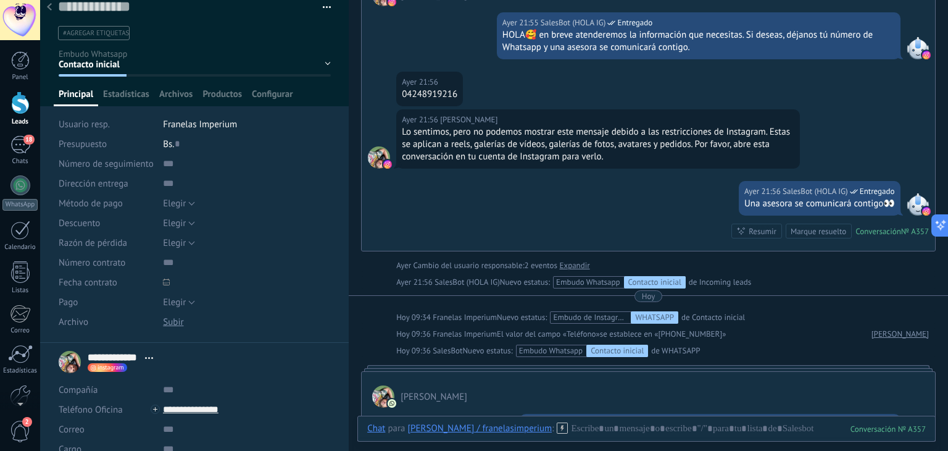
scroll to position [0, 0]
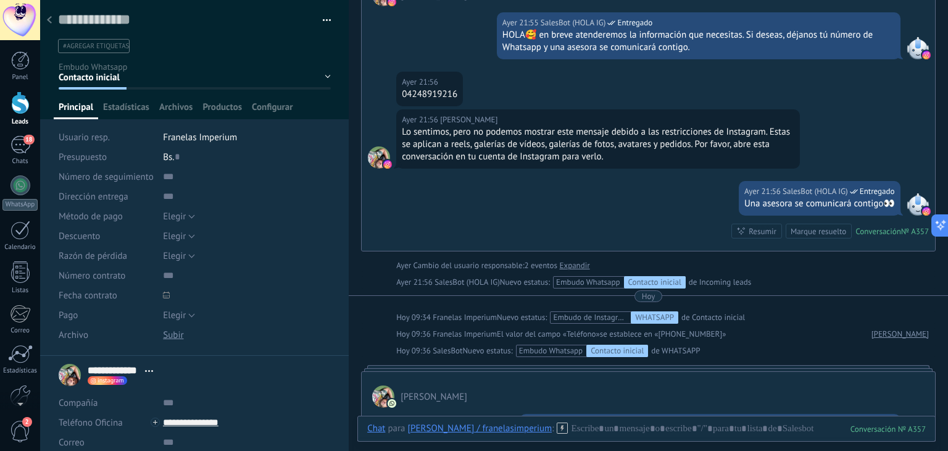
click at [72, 42] on span "#agregar etiquetas" at bounding box center [96, 46] width 66 height 9
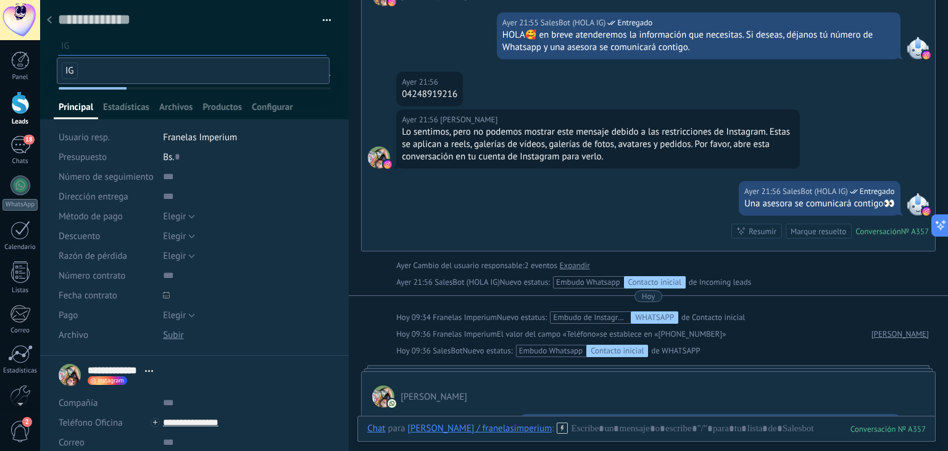
click at [64, 61] on li "IG" at bounding box center [193, 70] width 272 height 25
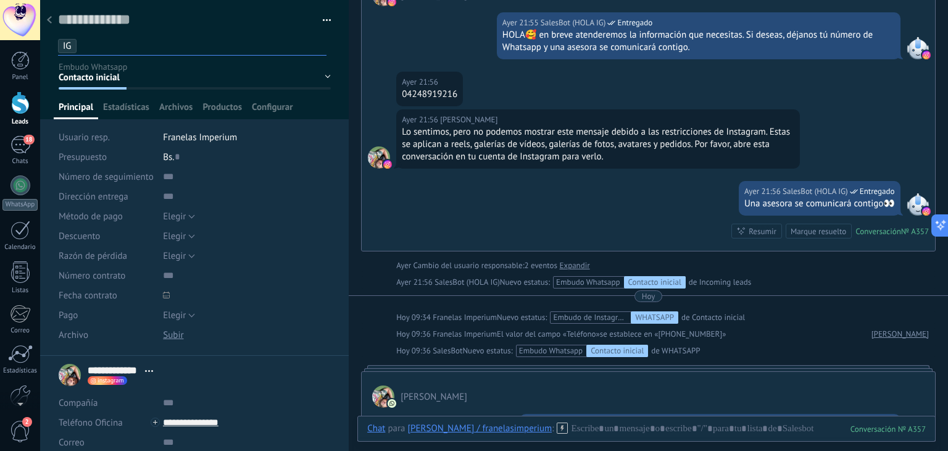
click at [49, 85] on div at bounding box center [194, 59] width 309 height 119
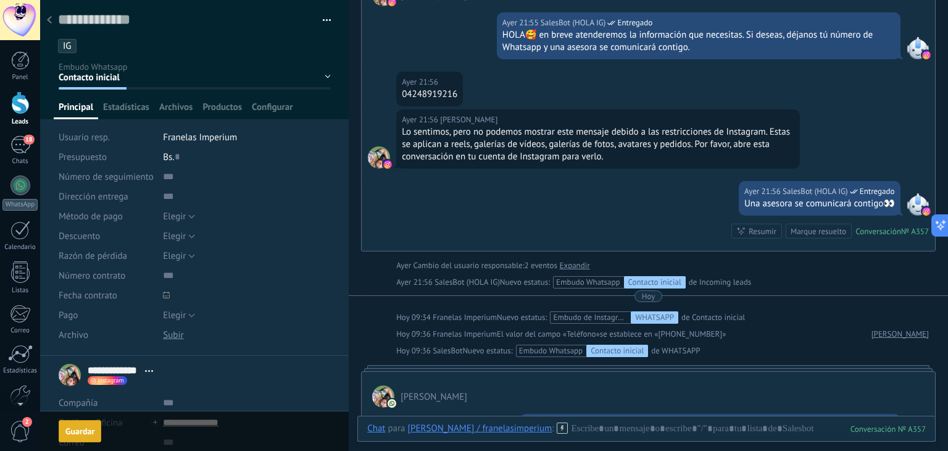
click at [85, 428] on div "Guardar" at bounding box center [79, 431] width 29 height 9
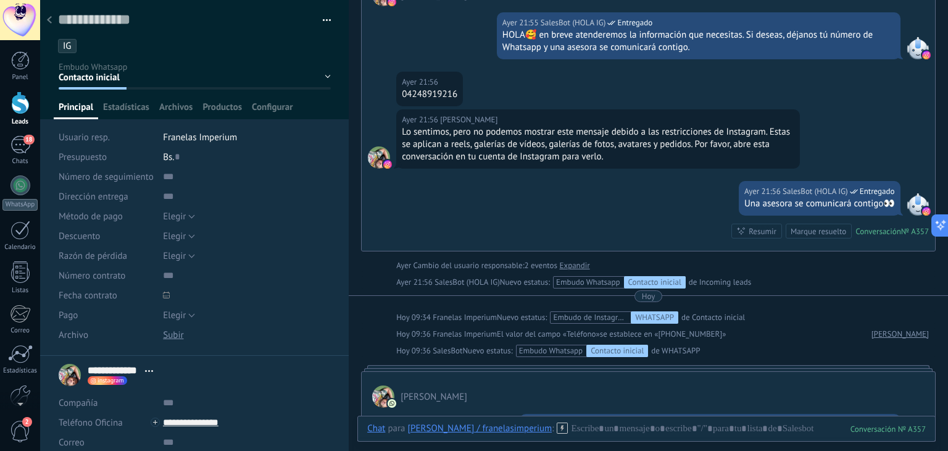
click at [49, 21] on use at bounding box center [49, 19] width 5 height 7
